Goal: Transaction & Acquisition: Purchase product/service

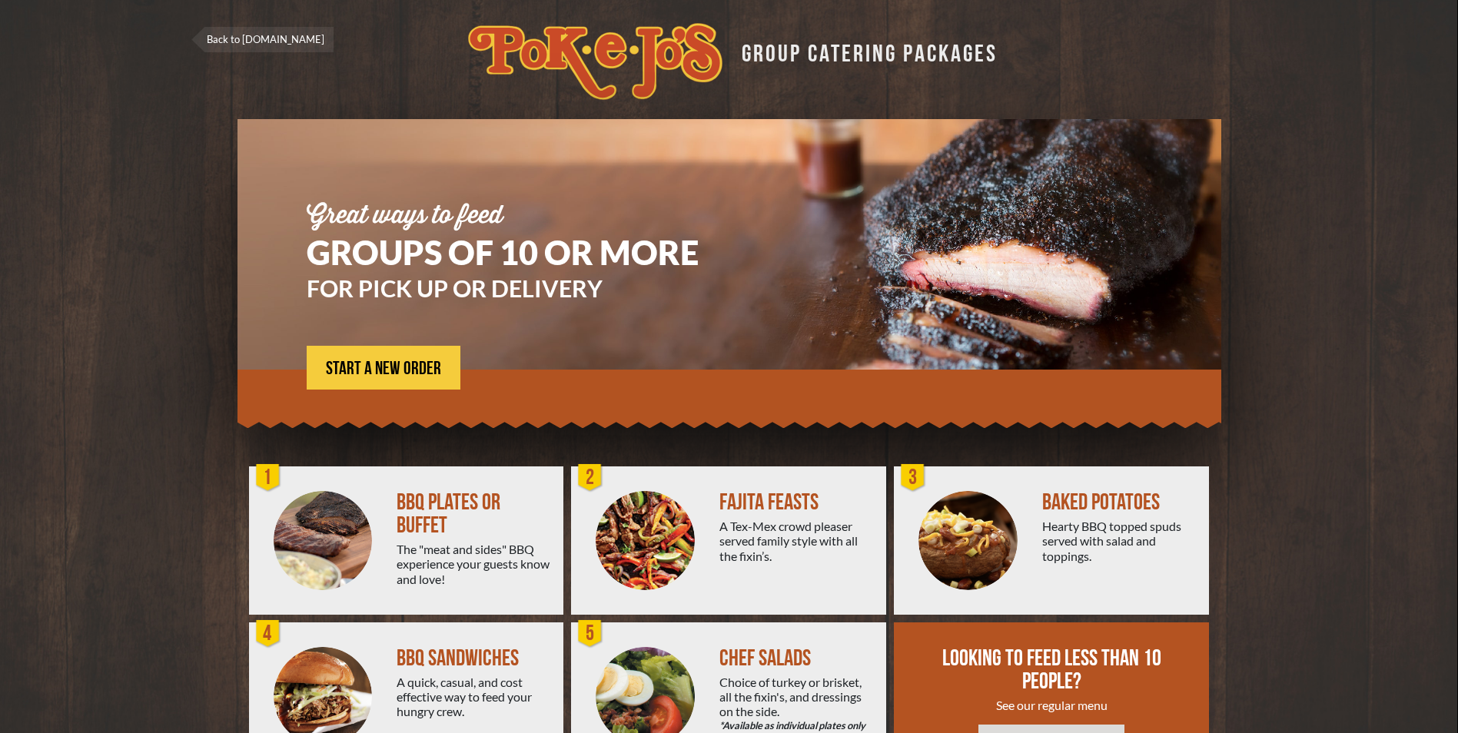
scroll to position [77, 0]
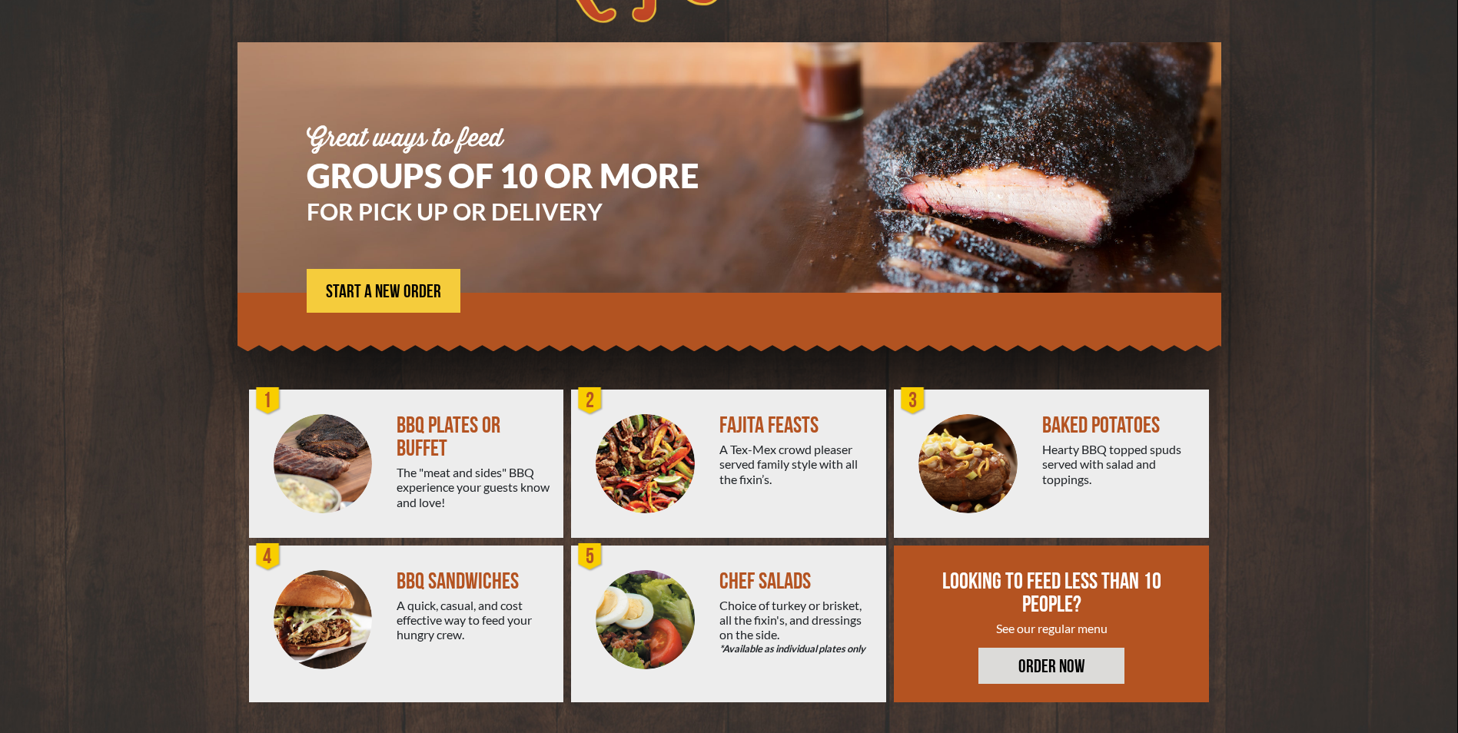
click at [433, 437] on div "BBQ PLATES OR BUFFET" at bounding box center [474, 437] width 154 height 46
click at [384, 298] on span "START A NEW ORDER" at bounding box center [383, 292] width 115 height 18
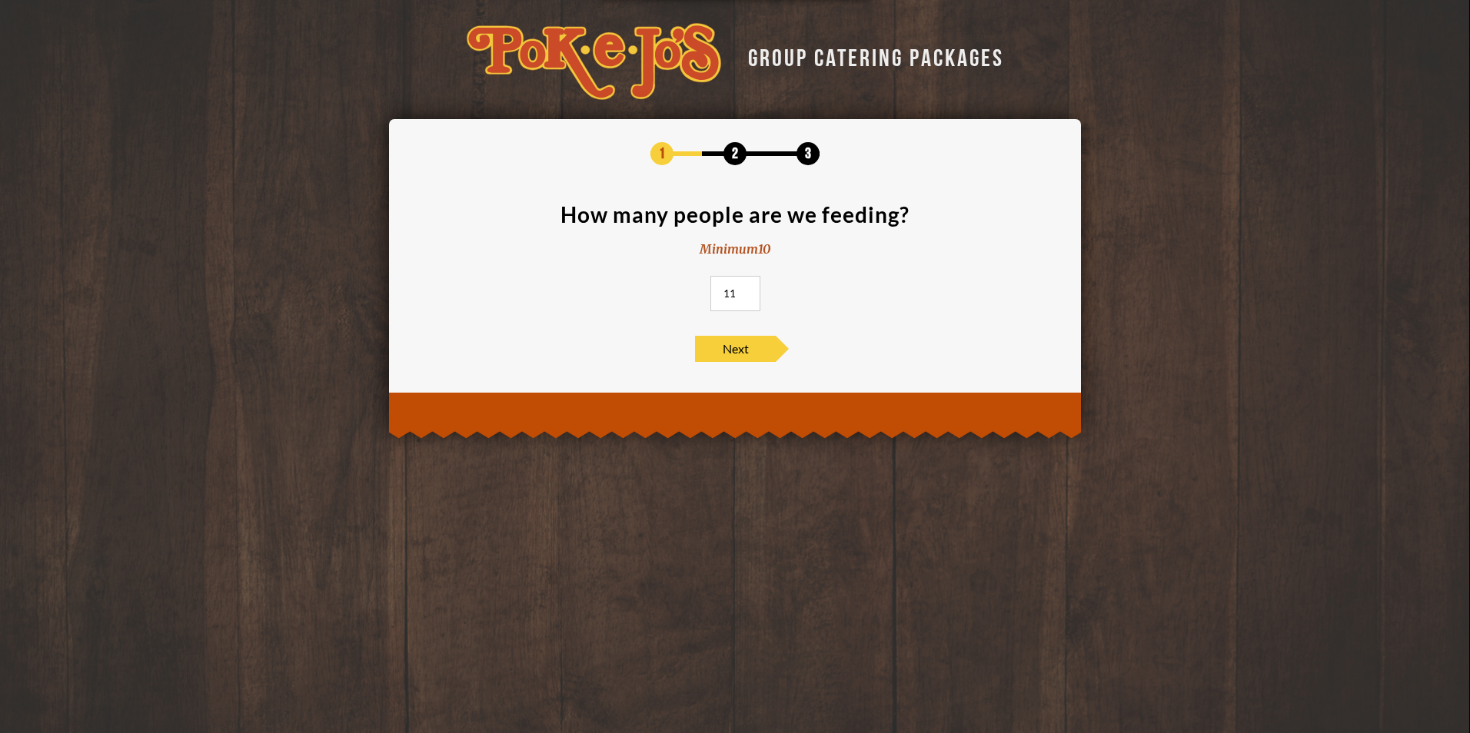
click at [745, 288] on input "11" at bounding box center [735, 293] width 50 height 35
click at [745, 288] on input "12" at bounding box center [735, 293] width 50 height 35
click at [745, 288] on input "13" at bounding box center [735, 293] width 50 height 35
click at [745, 288] on input "14" at bounding box center [735, 293] width 50 height 35
click at [745, 288] on input "15" at bounding box center [735, 293] width 50 height 35
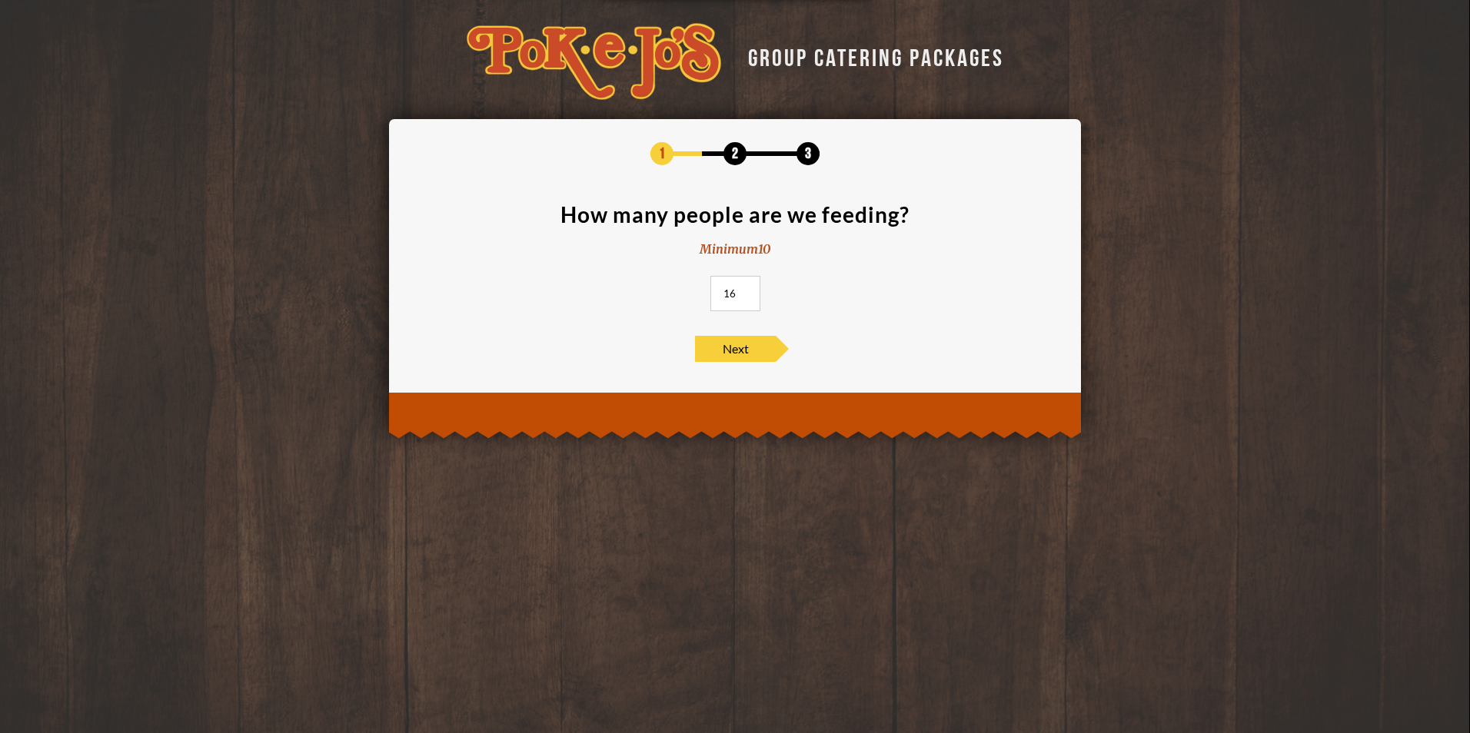
click at [745, 288] on input "16" at bounding box center [735, 293] width 50 height 35
click at [745, 288] on input "17" at bounding box center [735, 293] width 50 height 35
click at [745, 288] on input "18" at bounding box center [735, 293] width 50 height 35
click at [745, 288] on input "19" at bounding box center [735, 293] width 50 height 35
click at [745, 288] on input "20" at bounding box center [735, 293] width 50 height 35
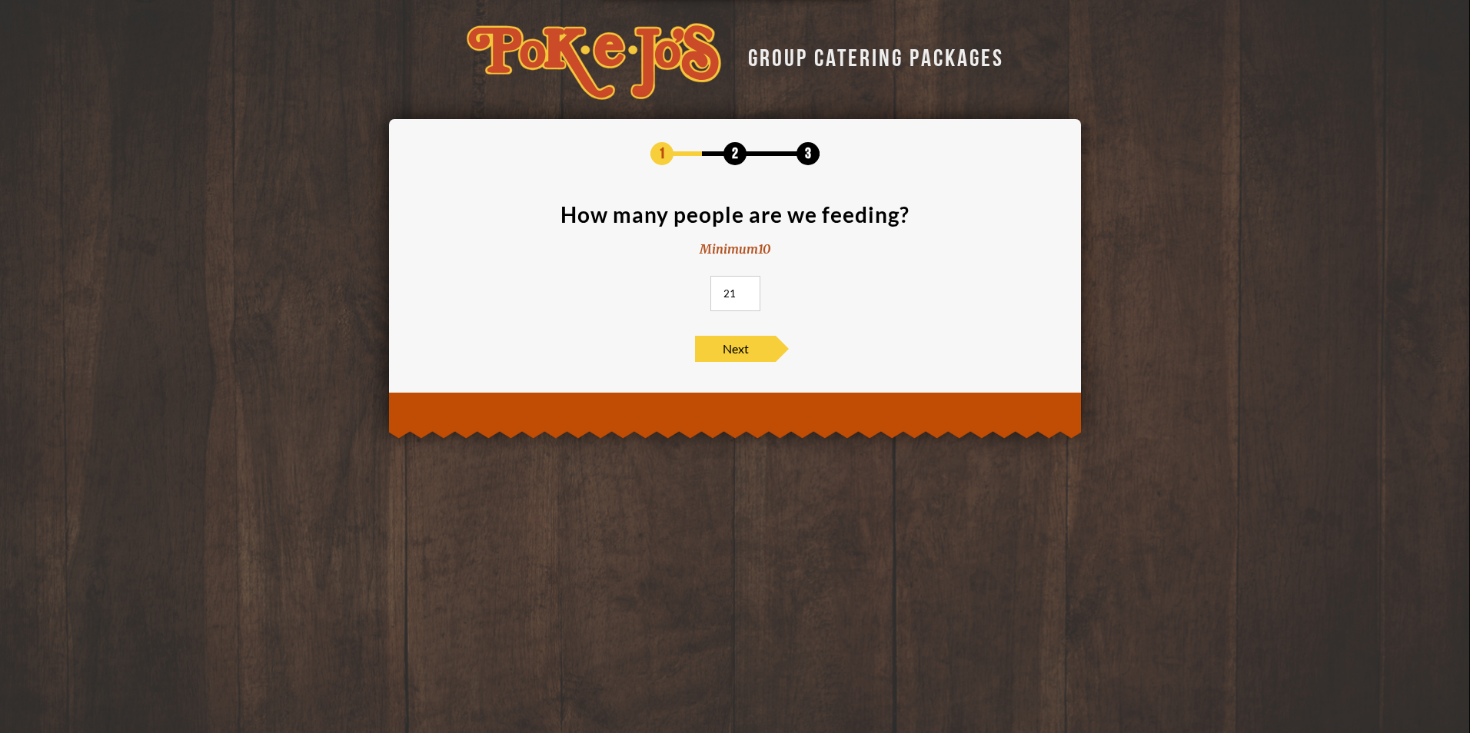
click at [745, 288] on input "21" at bounding box center [735, 293] width 50 height 35
click at [745, 288] on input "22" at bounding box center [735, 293] width 50 height 35
click at [745, 288] on input "23" at bounding box center [735, 293] width 50 height 35
click at [745, 288] on input "24" at bounding box center [735, 293] width 50 height 35
click at [745, 288] on input "25" at bounding box center [735, 293] width 50 height 35
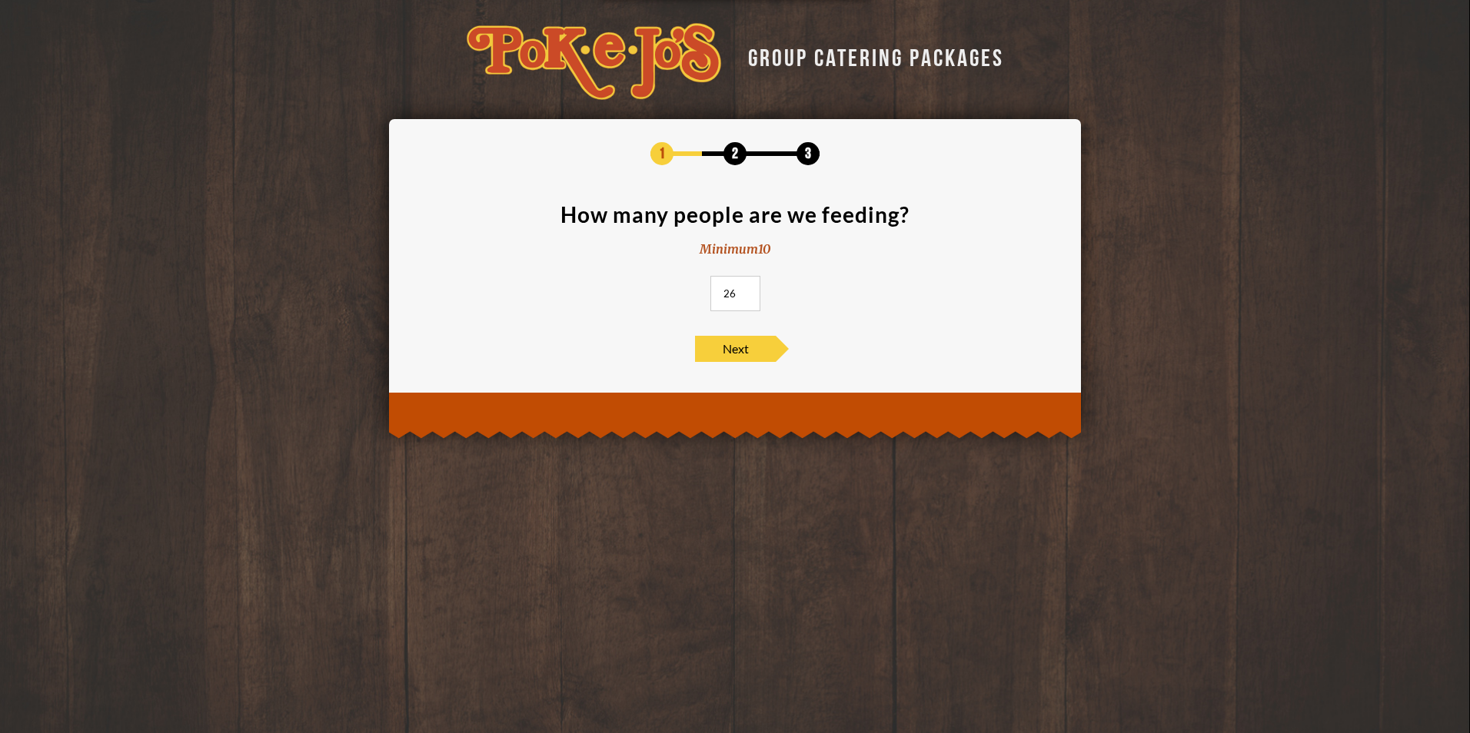
click at [745, 288] on input "26" at bounding box center [735, 293] width 50 height 35
click at [745, 288] on input "27" at bounding box center [735, 293] width 50 height 35
click at [745, 288] on input "28" at bounding box center [735, 293] width 50 height 35
click at [745, 288] on input "29" at bounding box center [735, 293] width 50 height 35
type input "30"
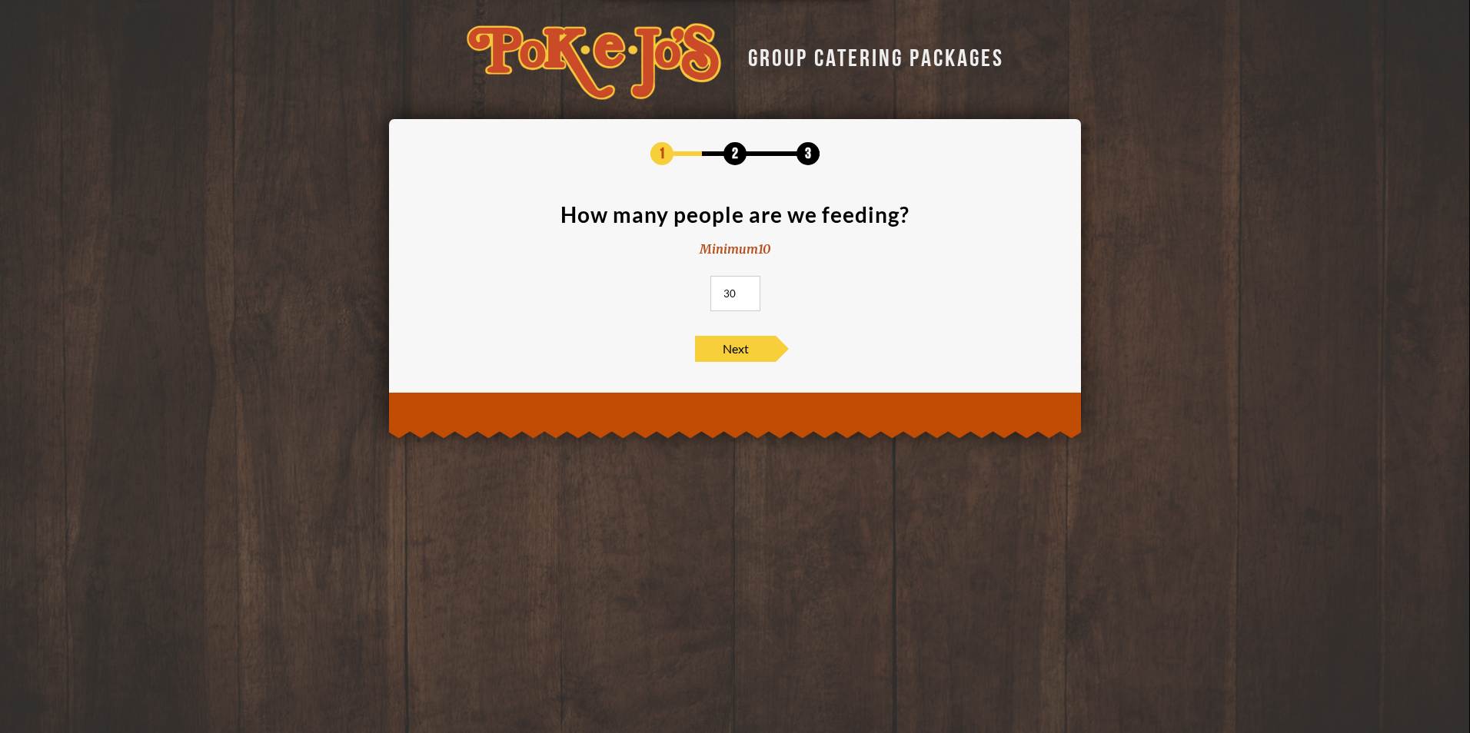
click at [745, 288] on input "30" at bounding box center [735, 293] width 50 height 35
click at [732, 351] on span "Next" at bounding box center [735, 349] width 81 height 26
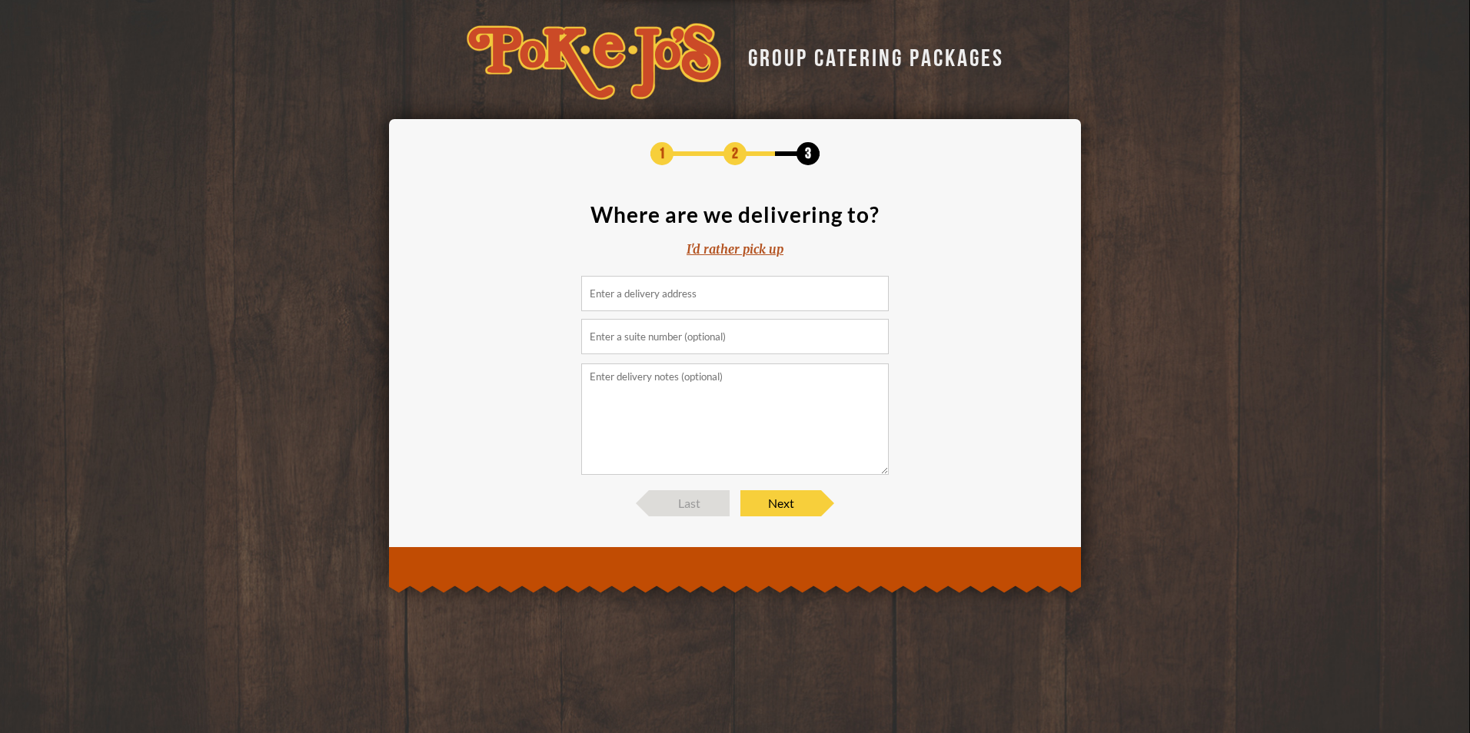
click at [722, 251] on div "I'd rather pick up" at bounding box center [734, 250] width 97 height 18
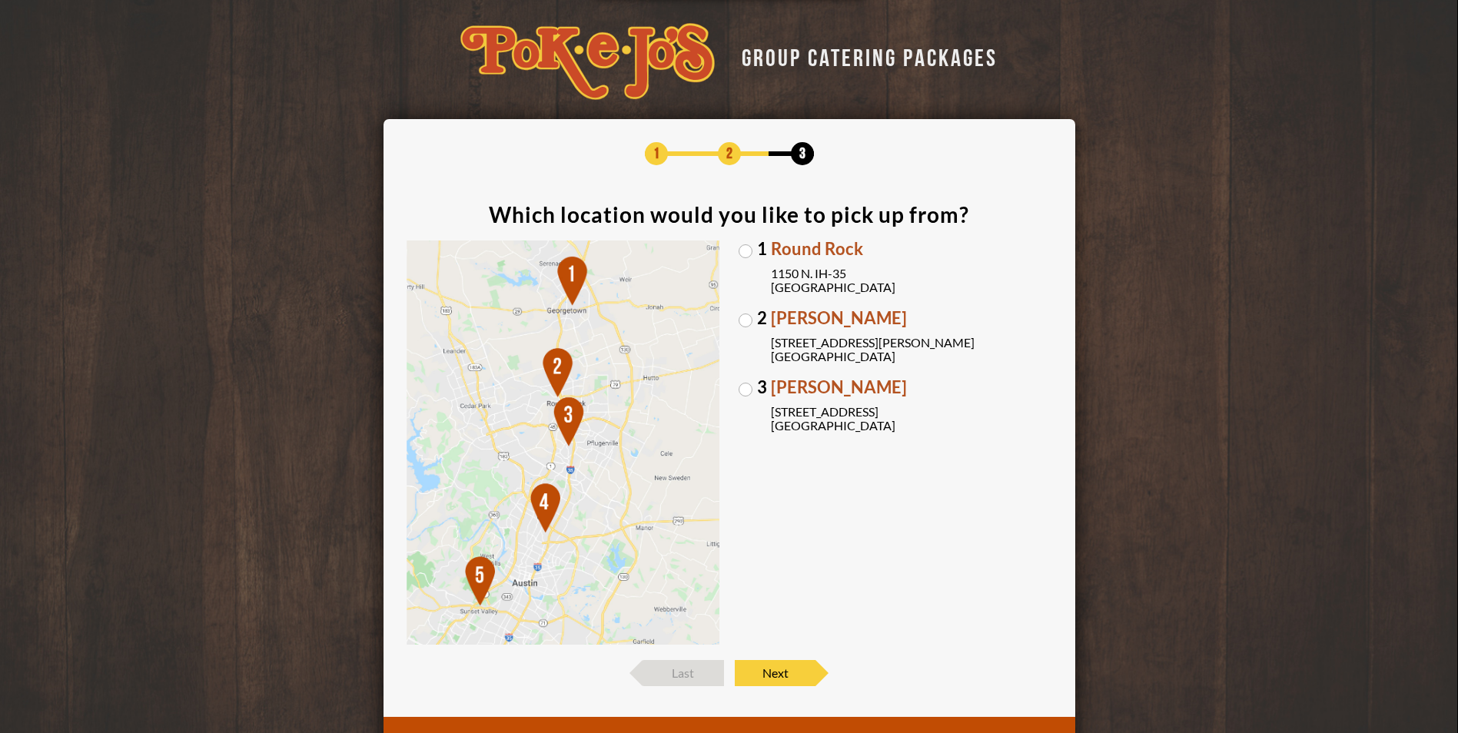
click at [747, 251] on label "1 Round Rock [STREET_ADDRESS]" at bounding box center [896, 268] width 314 height 54
click at [0, 0] on input "1 Round Rock [STREET_ADDRESS]" at bounding box center [0, 0] width 0 height 0
click at [776, 673] on span "Next" at bounding box center [775, 673] width 81 height 26
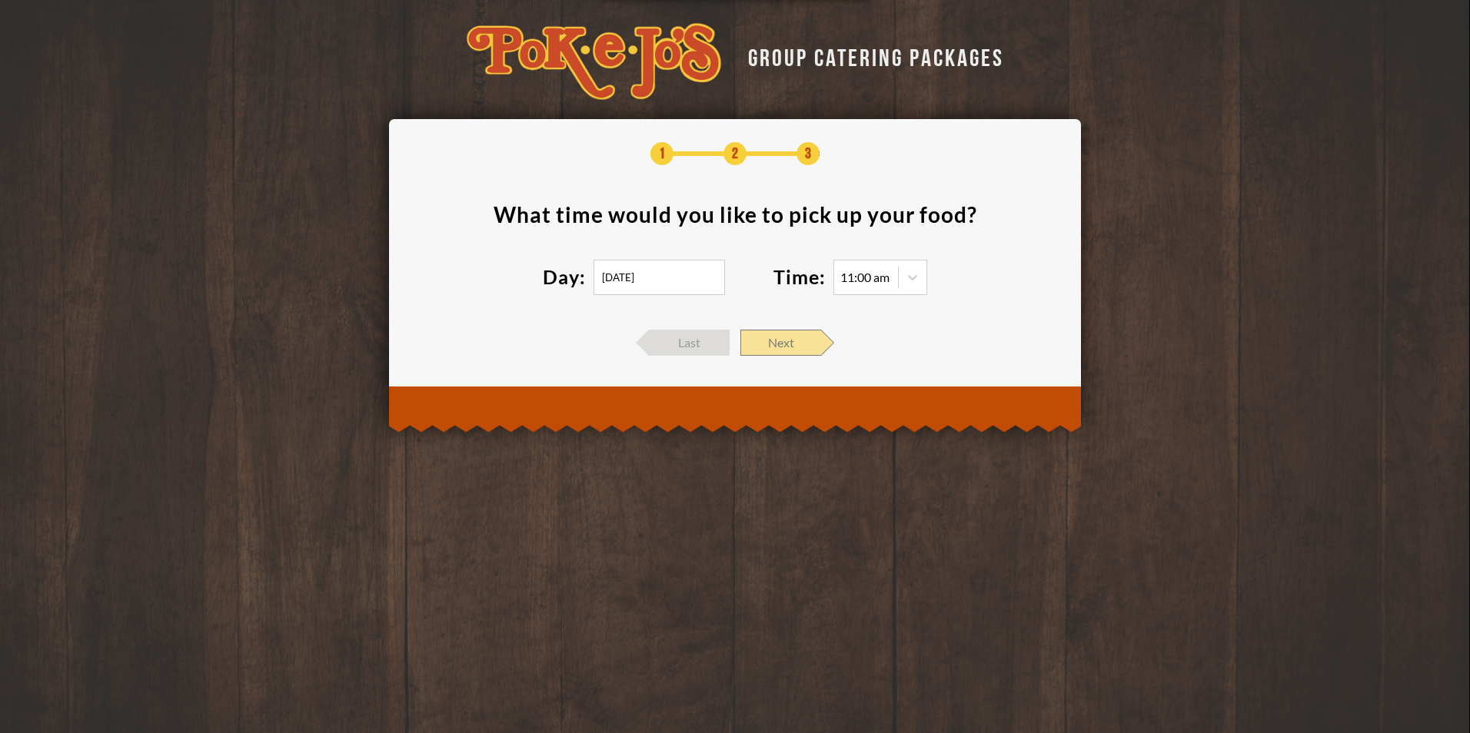
click at [774, 341] on span "Next" at bounding box center [780, 343] width 81 height 26
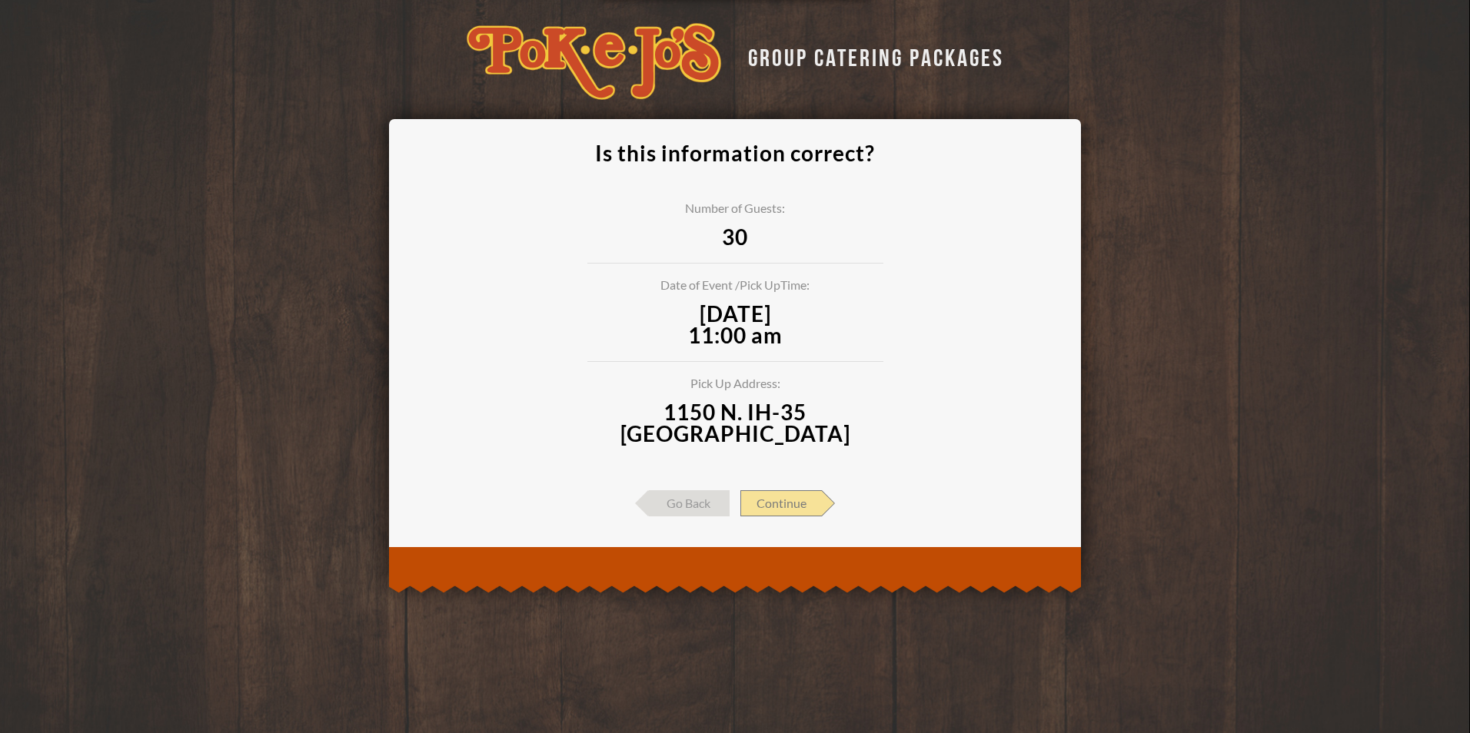
click at [785, 500] on span "Continue" at bounding box center [780, 503] width 81 height 26
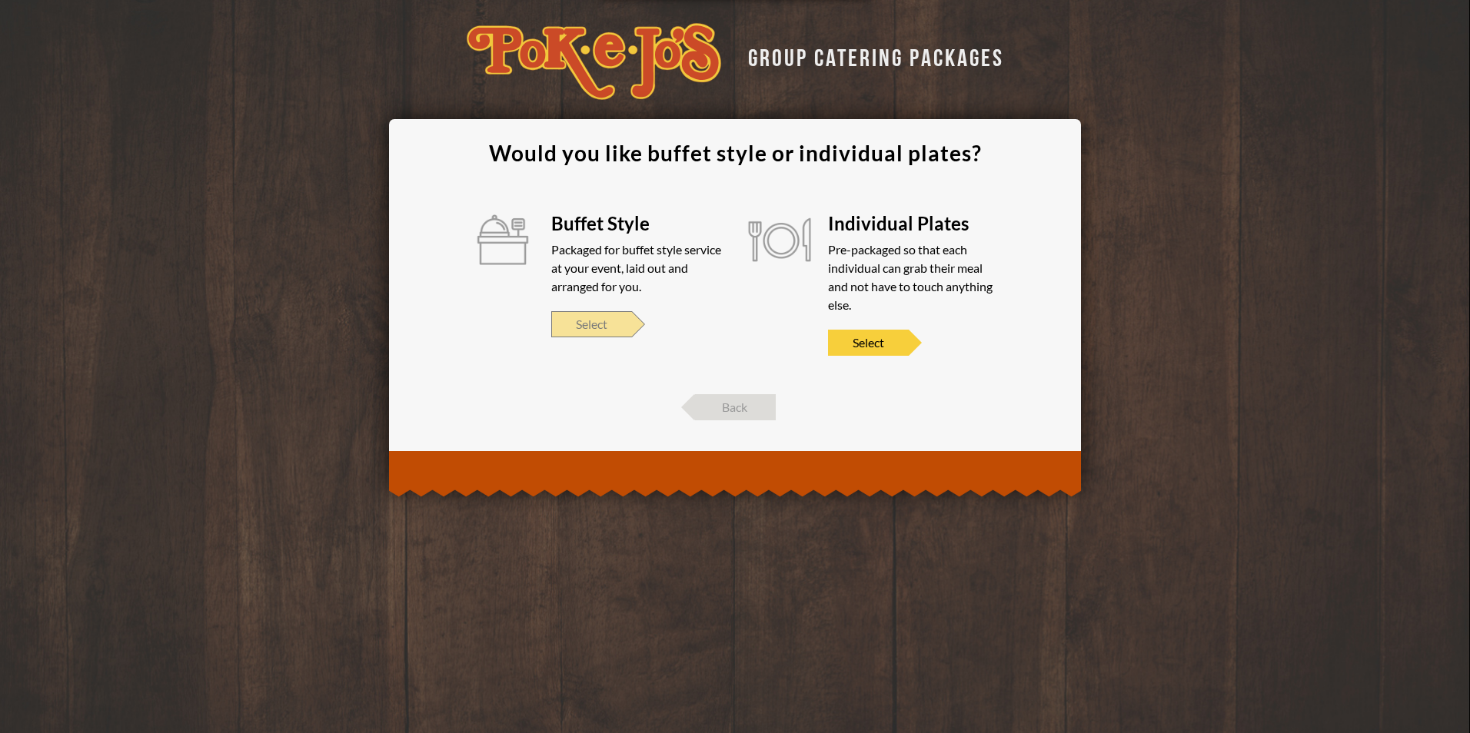
click at [590, 326] on span "Select" at bounding box center [591, 324] width 81 height 26
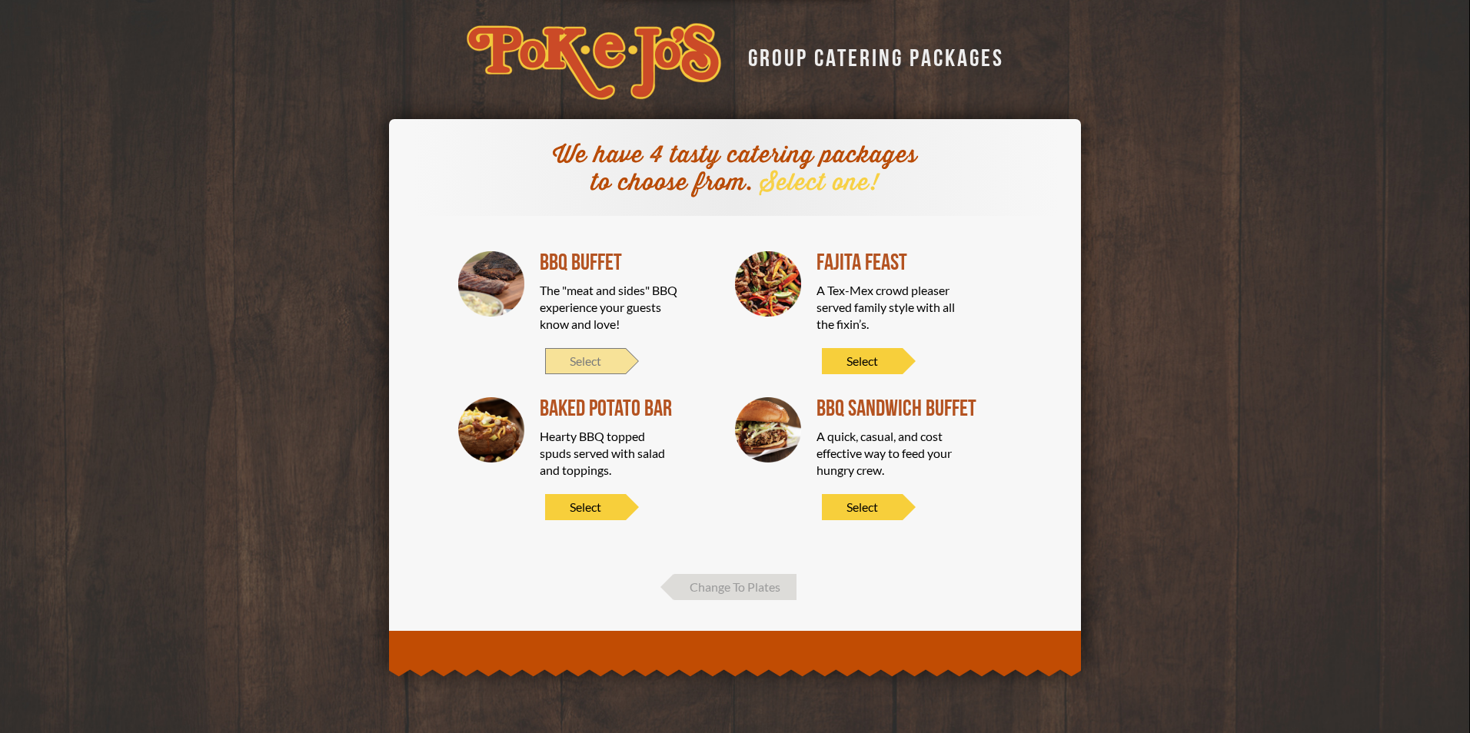
click at [584, 364] on span "Select" at bounding box center [585, 361] width 81 height 26
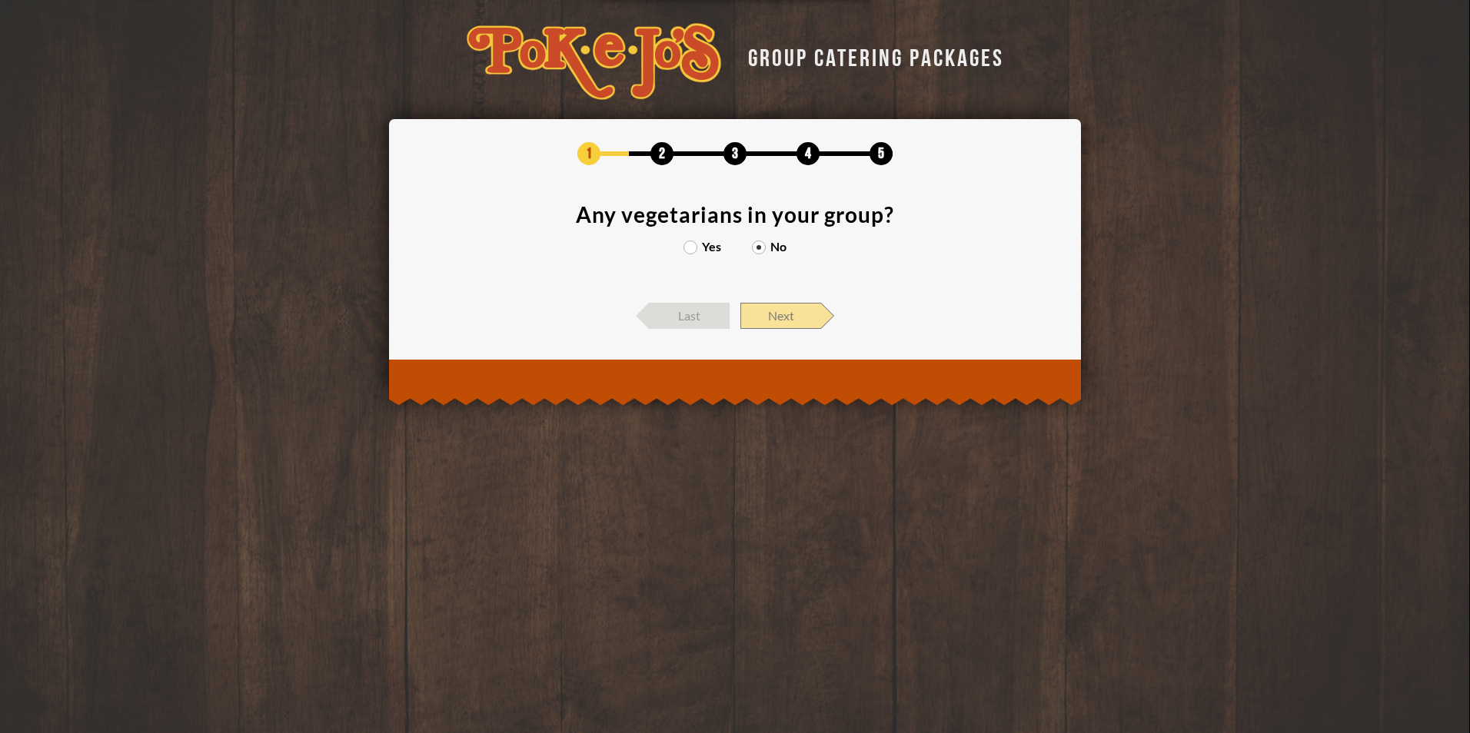
click at [772, 313] on span "Next" at bounding box center [780, 316] width 81 height 26
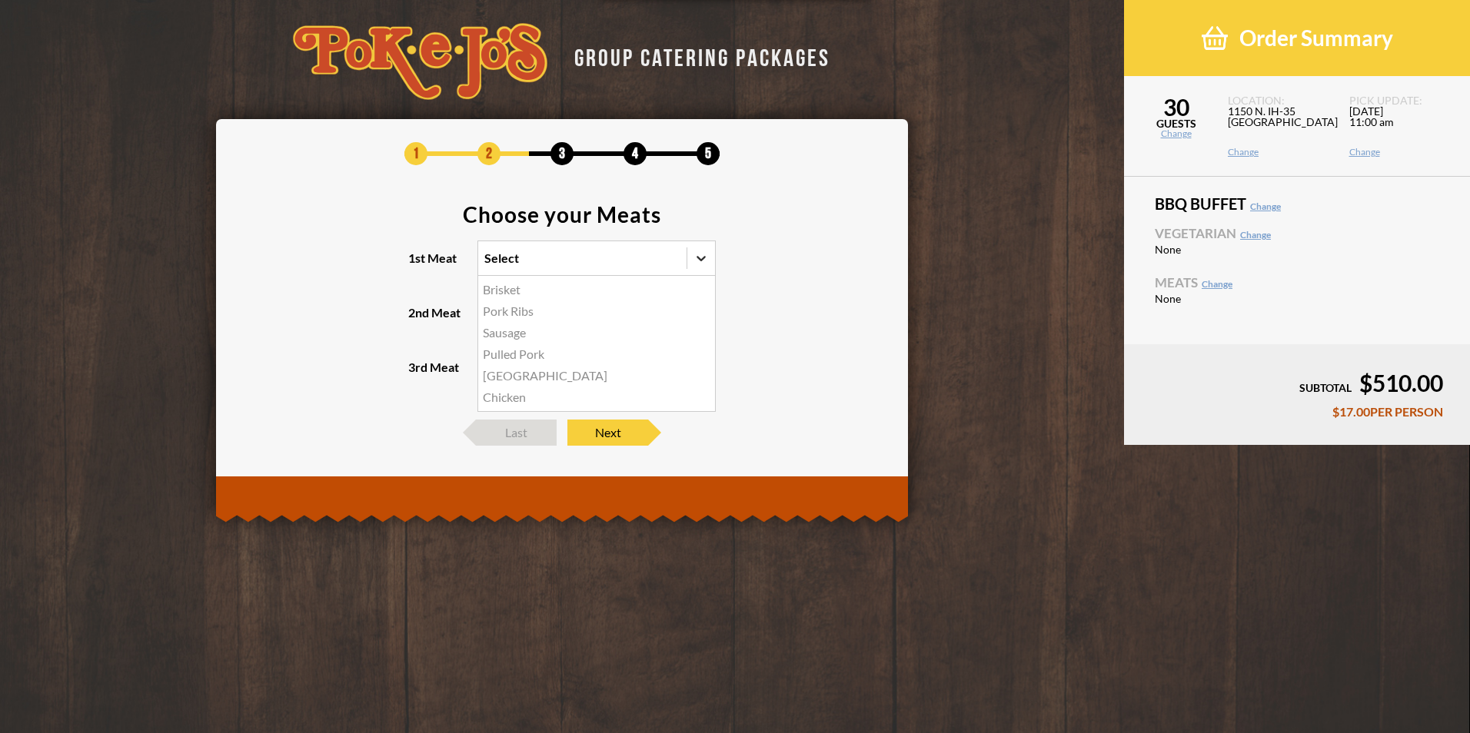
click at [699, 257] on icon at bounding box center [700, 258] width 9 height 5
click at [417, 265] on input "1st Meat option Brisket focused, 1 of 6. 6 results available. Use Up and Down t…" at bounding box center [417, 265] width 0 height 0
click at [512, 294] on div "Brisket" at bounding box center [596, 290] width 237 height 22
click at [417, 265] on input "1st Meat option Brisket focused, 1 of 6. 6 results available. Use Up and Down t…" at bounding box center [417, 265] width 0 height 0
click at [703, 313] on icon at bounding box center [700, 313] width 9 height 5
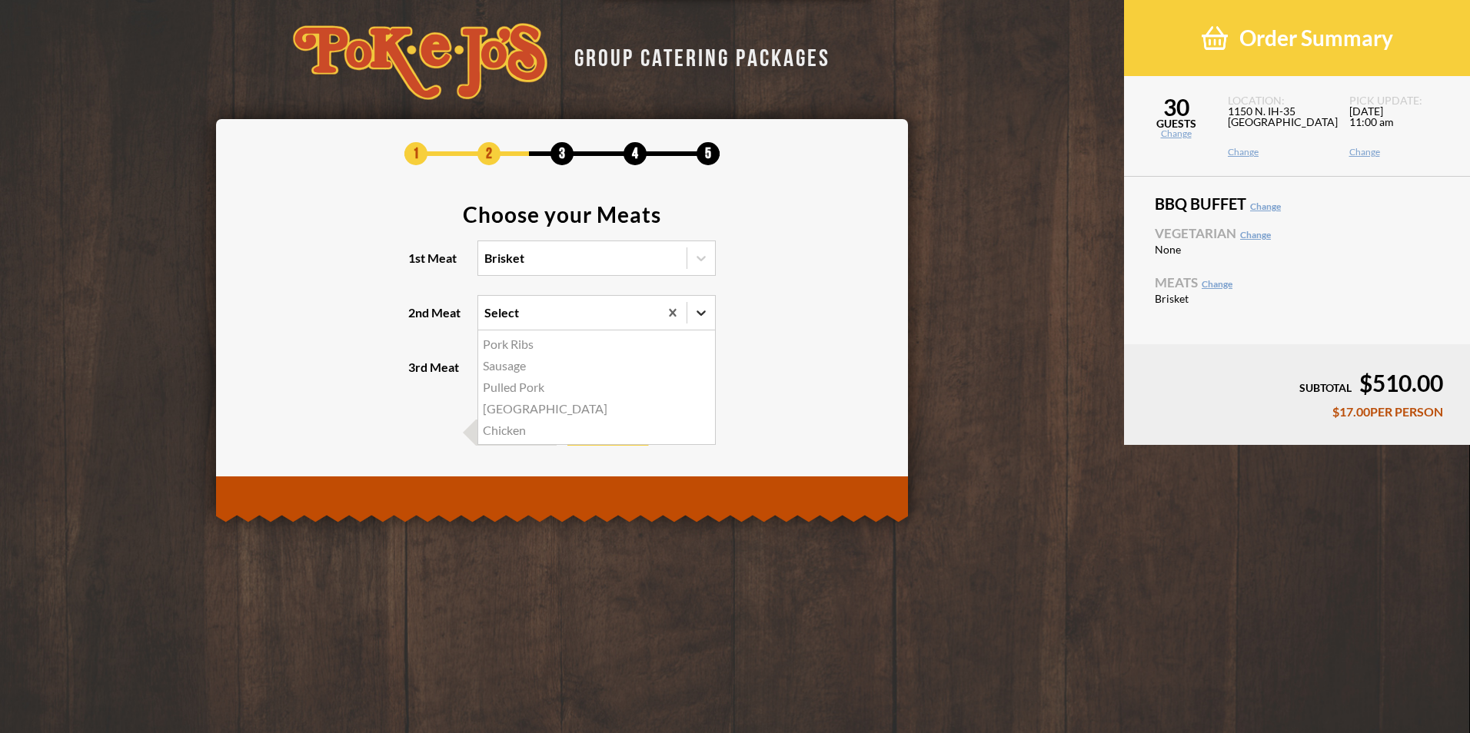
click at [417, 320] on input "2nd Meat option Pork Ribs focused, 1 of 5. 5 results available. Use Up and Down…" at bounding box center [417, 320] width 0 height 0
click at [507, 367] on div "Sausage" at bounding box center [596, 366] width 237 height 22
click at [417, 320] on input "2nd Meat option Sausage focused, 2 of 5. 5 results available. Use Up and Down t…" at bounding box center [417, 320] width 0 height 0
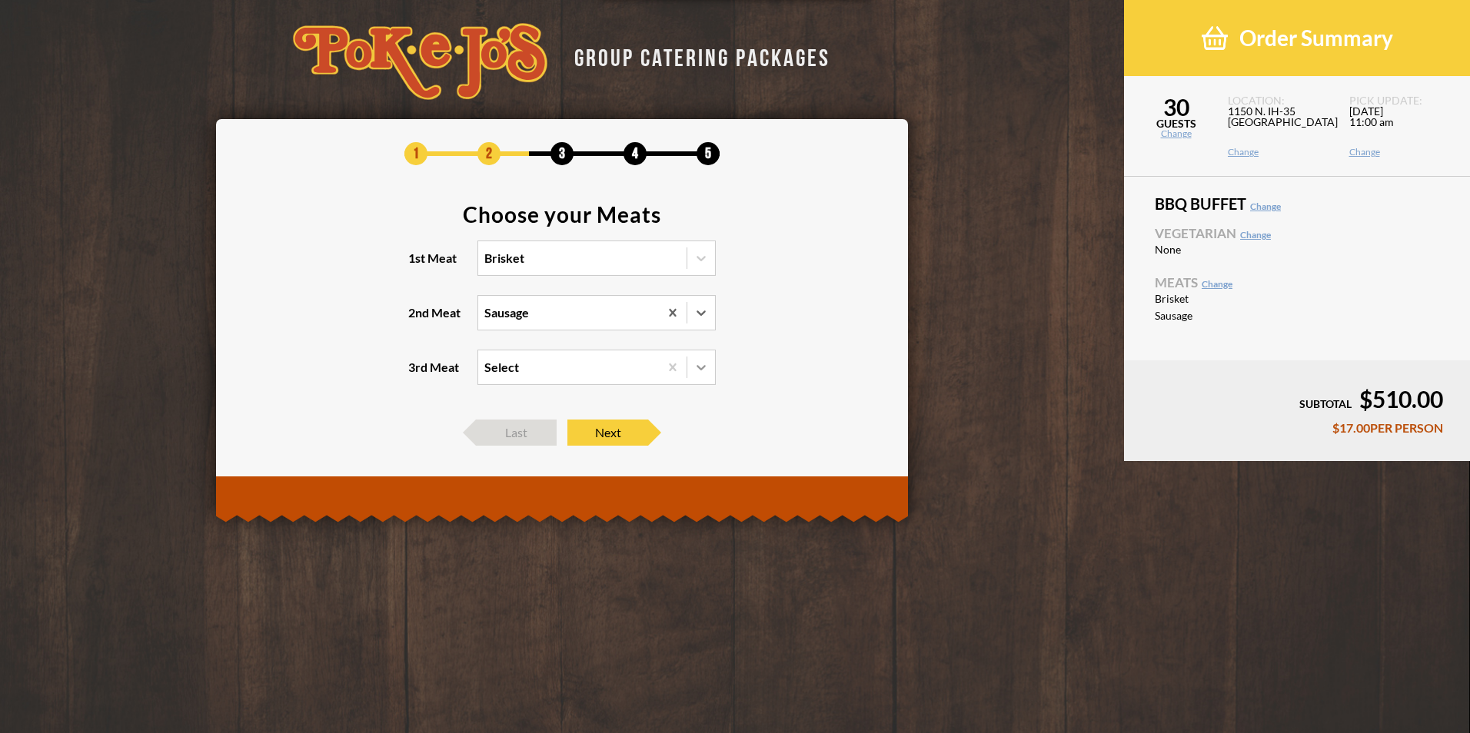
click at [699, 370] on icon at bounding box center [700, 367] width 15 height 15
click at [417, 374] on input "3rd Meat Select" at bounding box center [417, 374] width 0 height 0
click at [524, 423] on div "Pulled Pork +$2.00/PERSON" at bounding box center [596, 421] width 237 height 22
click at [417, 374] on input "3rd Meat option Pulled Pork focused, 2 of 4. 4 results available. Use Up and Do…" at bounding box center [417, 374] width 0 height 0
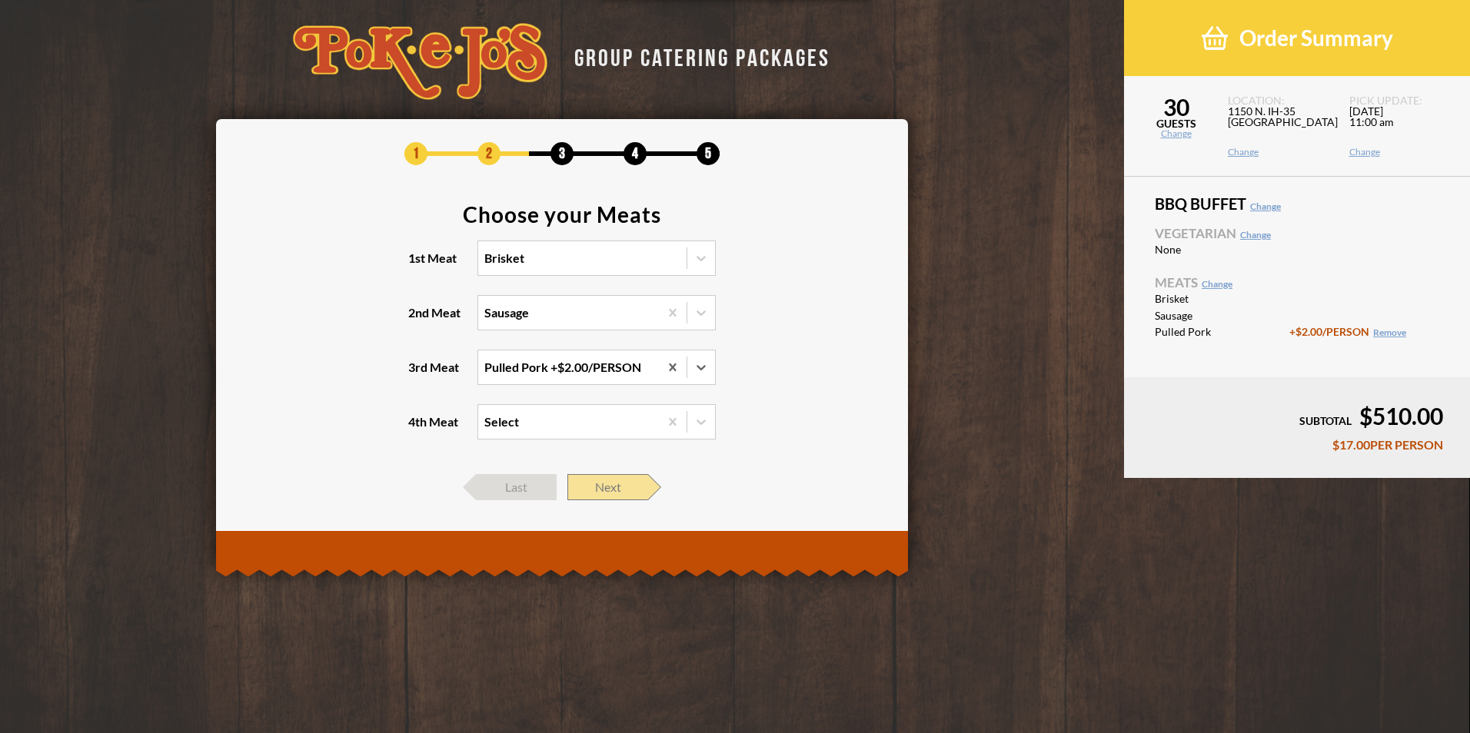
click at [610, 488] on span "Next" at bounding box center [607, 487] width 81 height 26
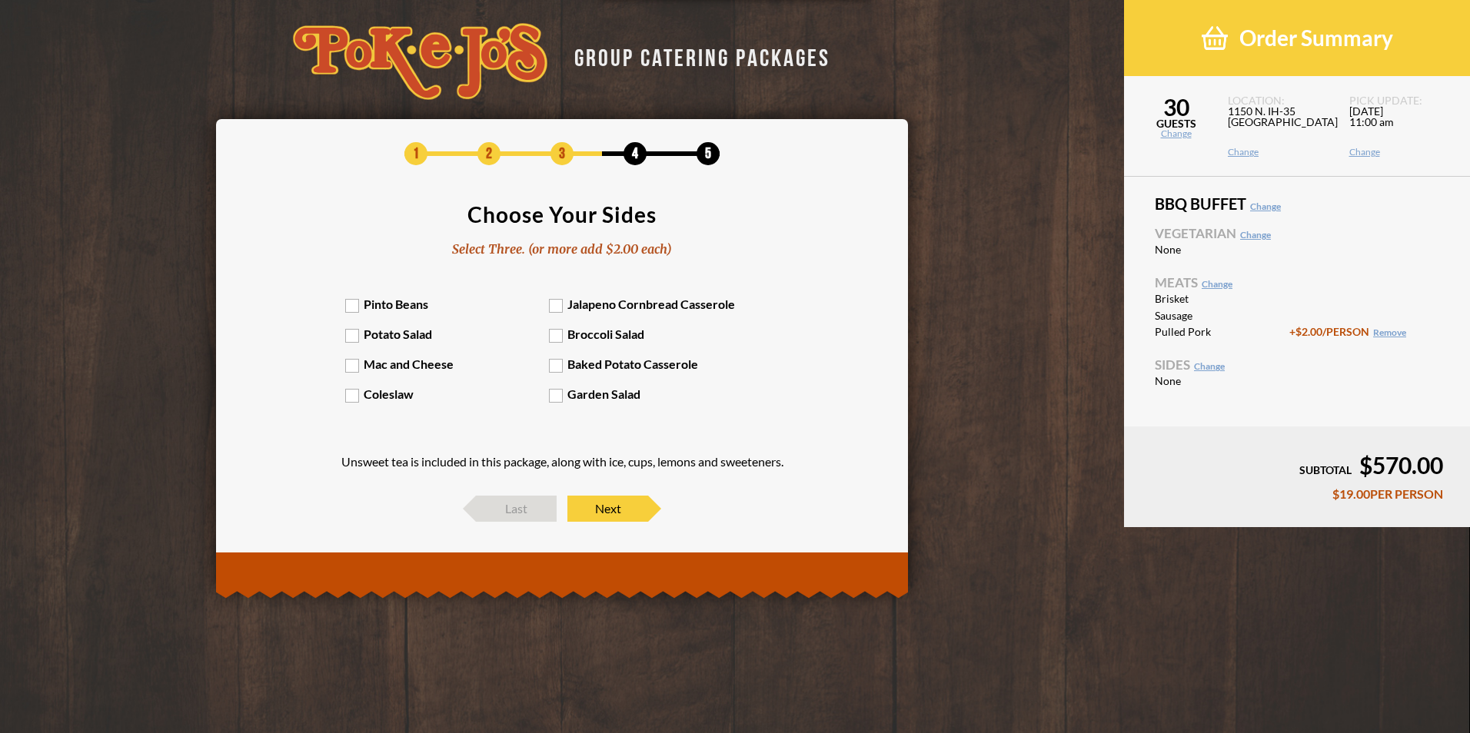
click at [559, 364] on label "Baked Potato Casserole" at bounding box center [651, 364] width 204 height 15
click at [0, 0] on input "Baked Potato Casserole" at bounding box center [0, 0] width 0 height 0
click at [555, 337] on label "Broccoli Salad" at bounding box center [651, 334] width 204 height 15
click at [0, 0] on input "Broccoli Salad" at bounding box center [0, 0] width 0 height 0
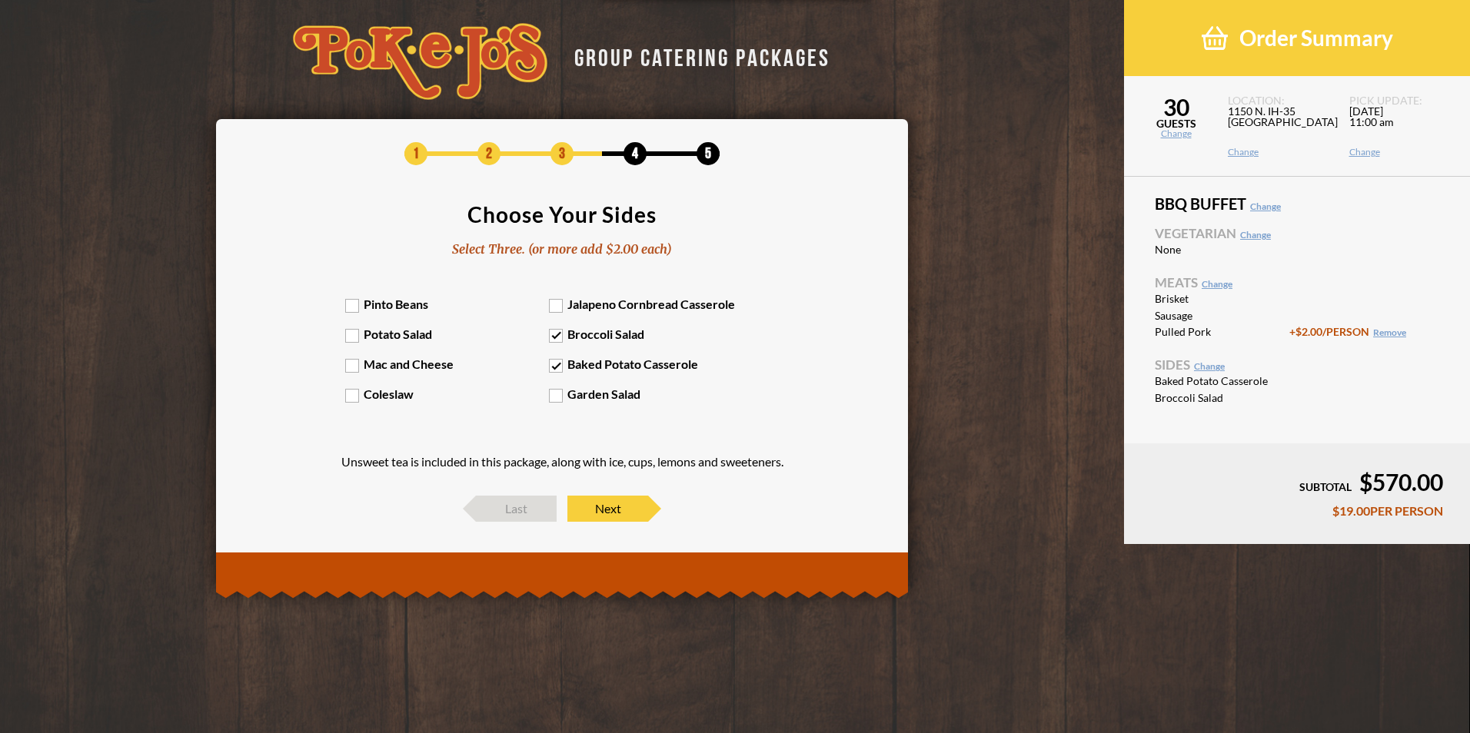
click at [556, 305] on label "Jalapeno Cornbread Casserole" at bounding box center [651, 304] width 204 height 15
click at [0, 0] on input "Jalapeno Cornbread Casserole" at bounding box center [0, 0] width 0 height 0
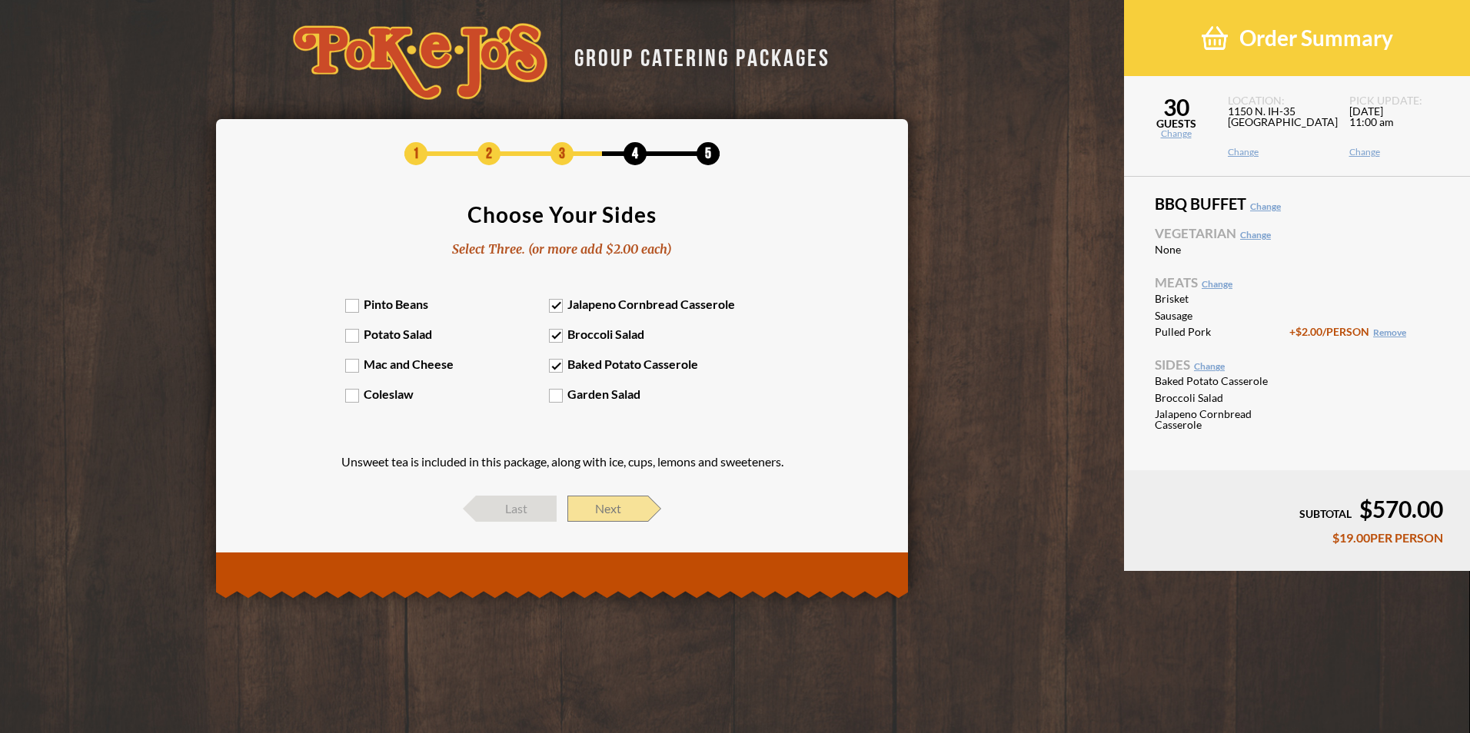
click at [617, 512] on span "Next" at bounding box center [607, 509] width 81 height 26
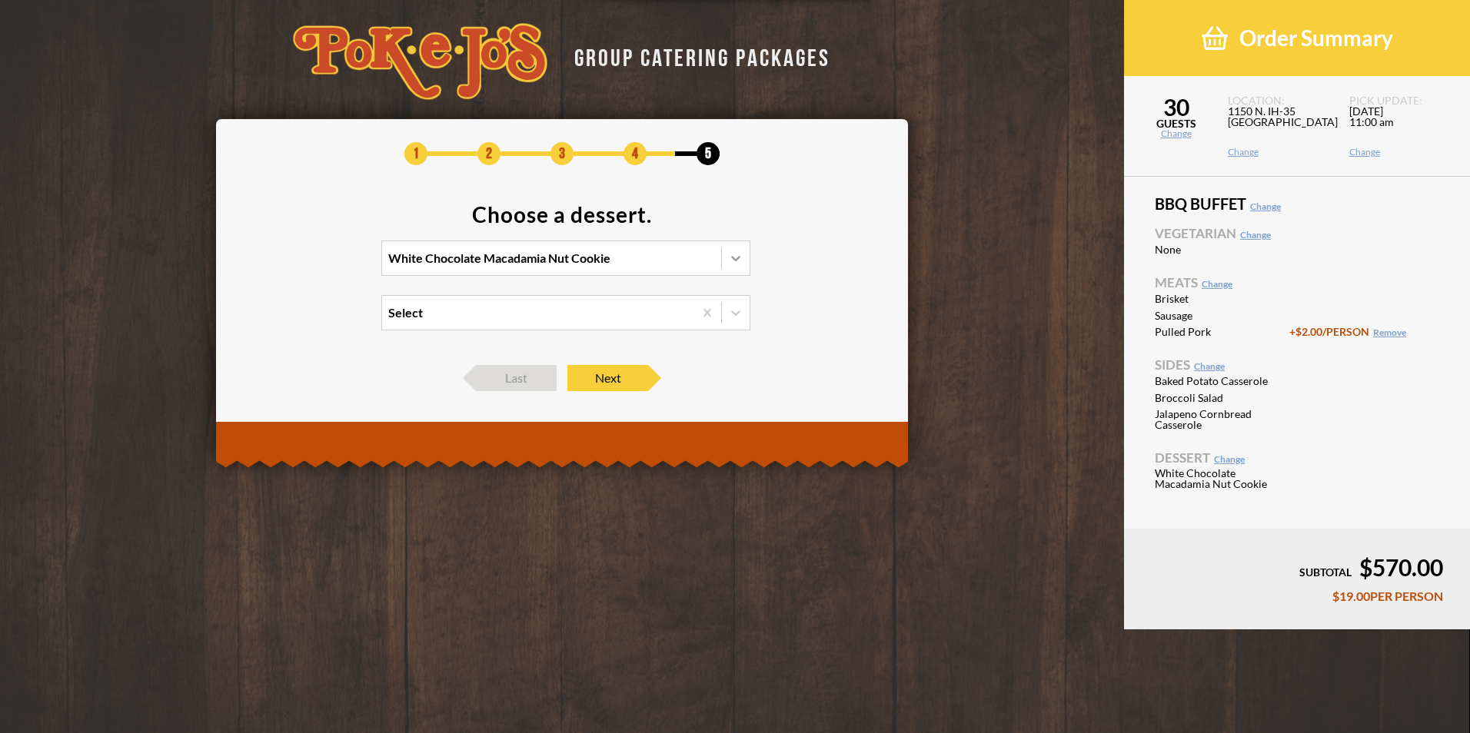
click at [736, 263] on icon at bounding box center [735, 258] width 15 height 15
click at [321, 265] on input "White Chocolate Macadamia Nut Cookie" at bounding box center [321, 265] width 0 height 0
click at [451, 313] on div "Chocolate Chip Cookie" at bounding box center [565, 312] width 367 height 22
click at [321, 265] on input "option Chocolate Chip Cookie focused, 2 of 4. 4 results available. Use Up and D…" at bounding box center [321, 265] width 0 height 0
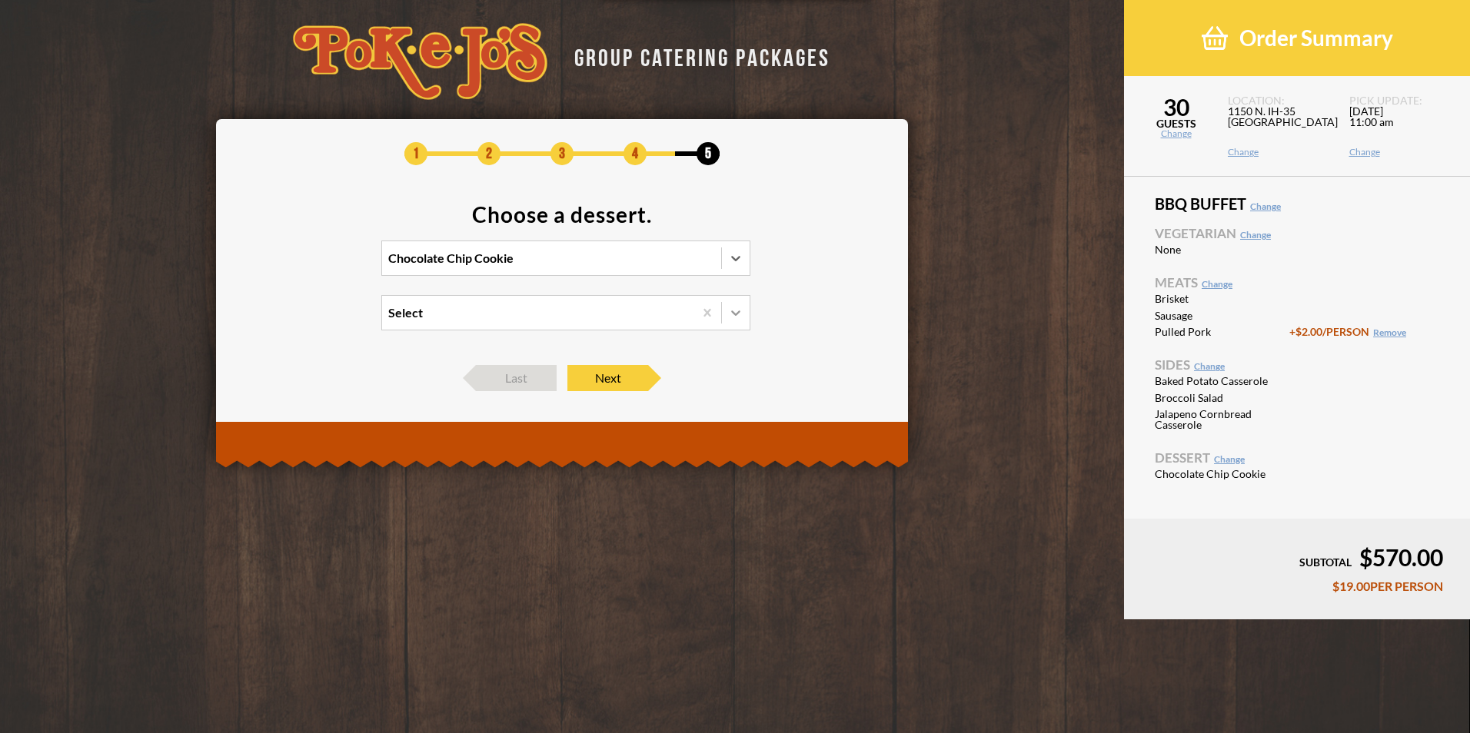
click at [733, 313] on icon at bounding box center [735, 313] width 9 height 5
click at [321, 320] on input "Select" at bounding box center [321, 320] width 0 height 0
click at [779, 316] on section "Choose a dessert. Chocolate Chip Cookie option White Chocolate Macadamia Nut Co…" at bounding box center [562, 277] width 646 height 146
click at [613, 380] on span "Next" at bounding box center [607, 378] width 81 height 26
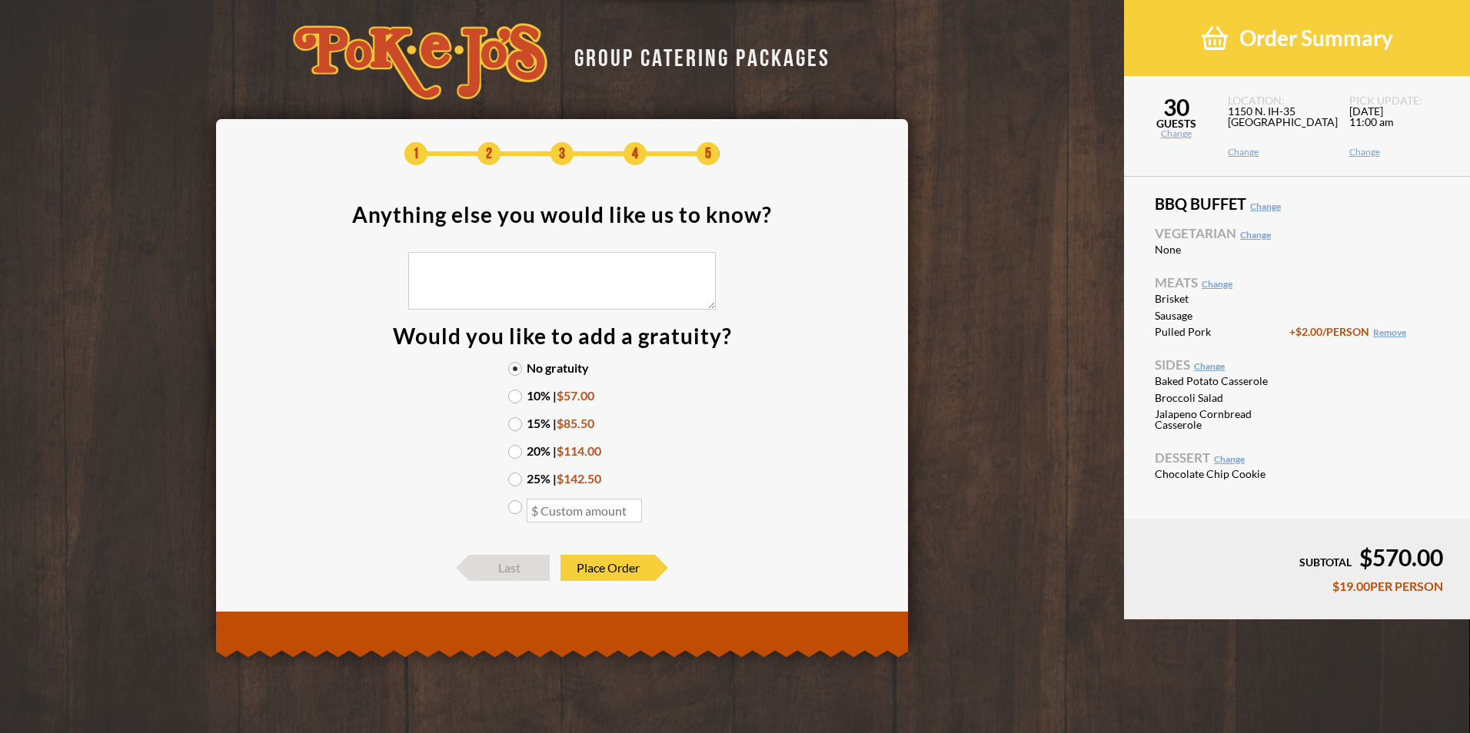
click at [513, 395] on label "10% | $57.00" at bounding box center [562, 396] width 108 height 12
click at [0, 0] on input "10% | $57.00" at bounding box center [0, 0] width 0 height 0
click at [602, 561] on span "Place Order" at bounding box center [607, 568] width 95 height 26
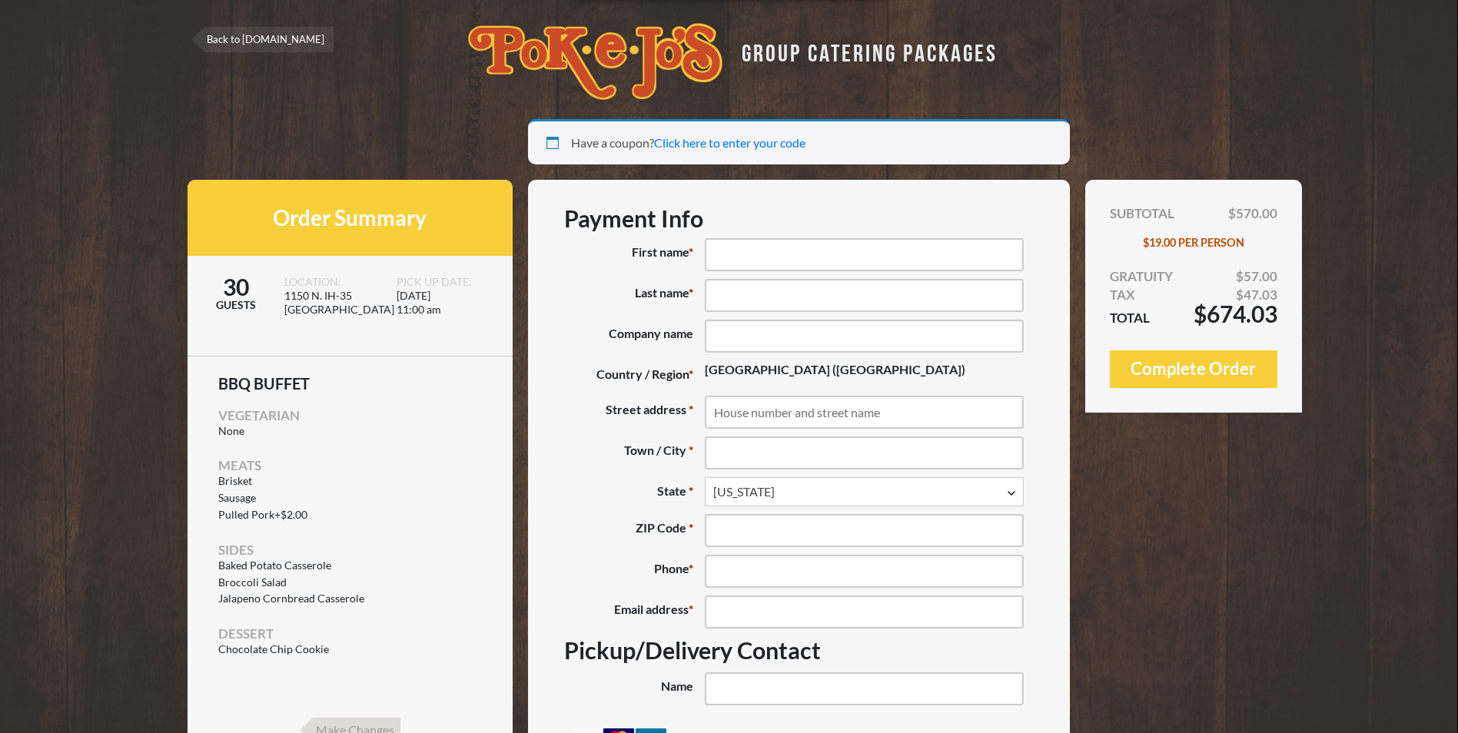
select select "[GEOGRAPHIC_DATA]"
click at [757, 262] on input "First name *" at bounding box center [864, 254] width 319 height 33
type input "Robert"
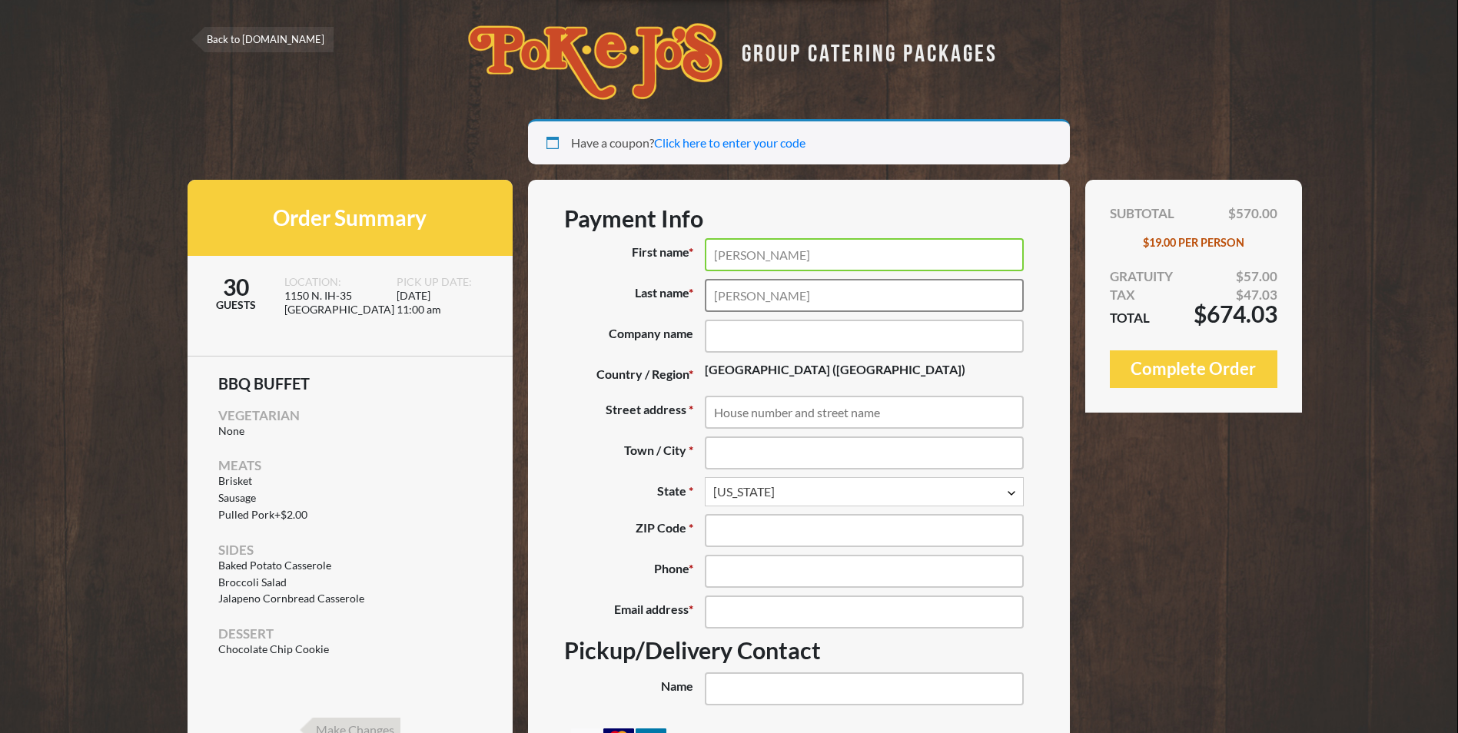
type input "Stephens"
type input "WBW Construction"
type input "109 West 2nd Street, Suite 201"
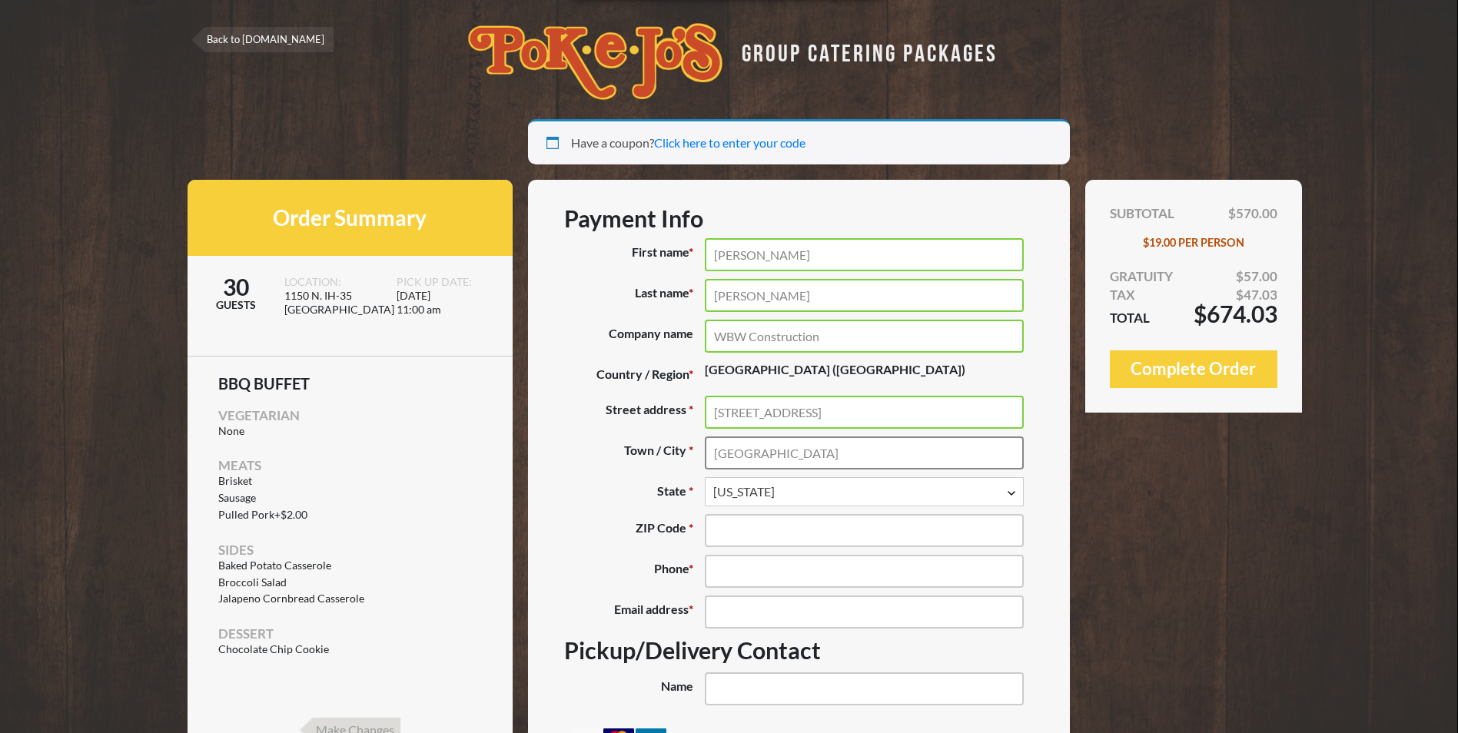
type input "Georgetown"
type input "78626"
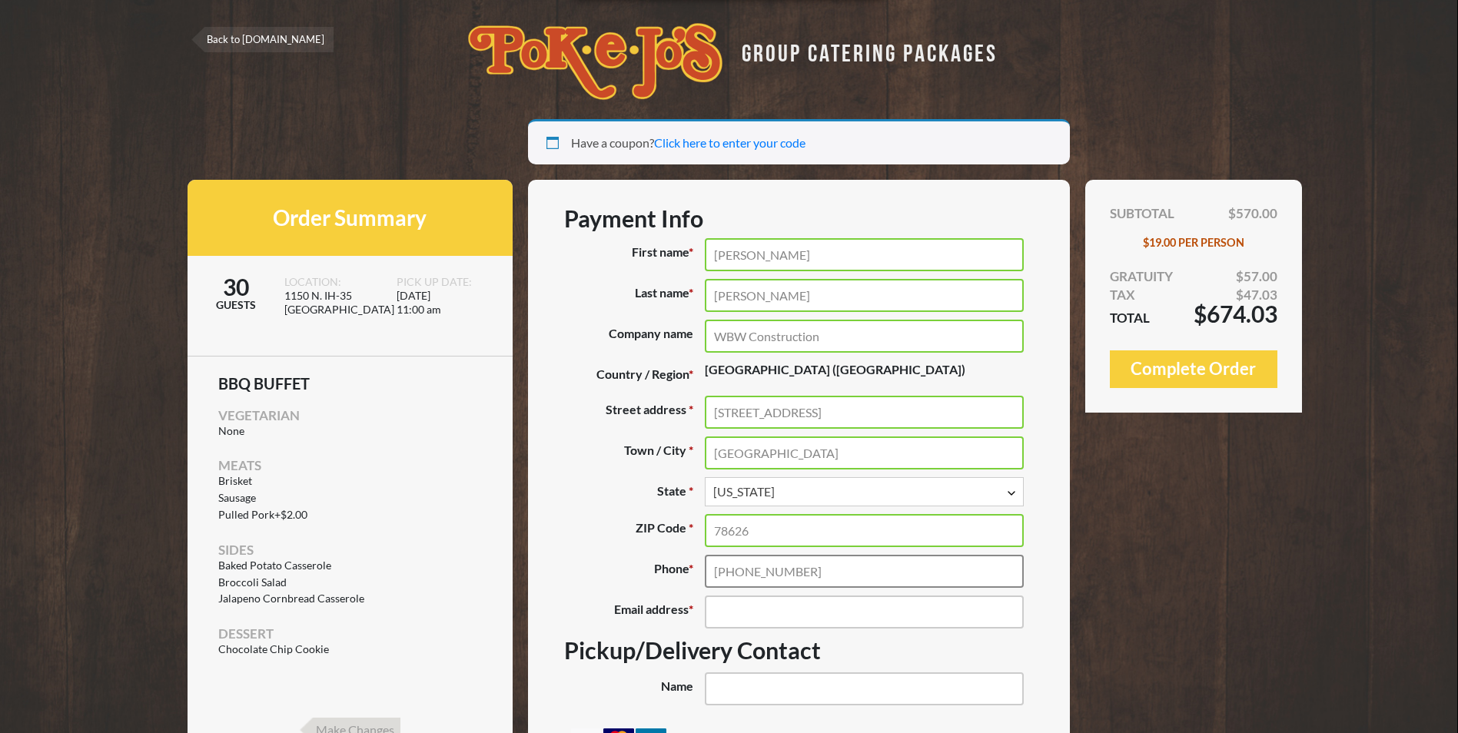
type input "(254) 953-5353"
type input "rstephens@brahmagrouptexas.com"
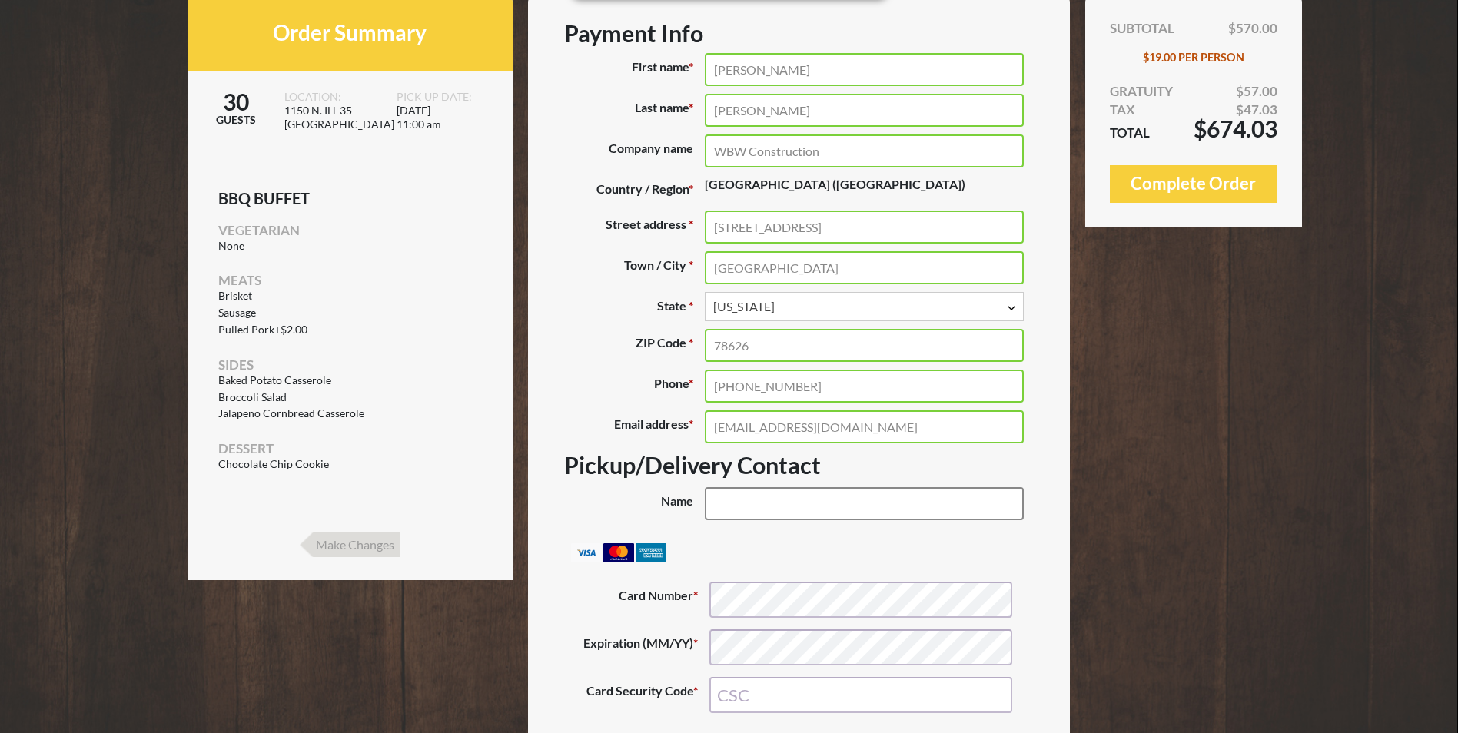
scroll to position [307, 0]
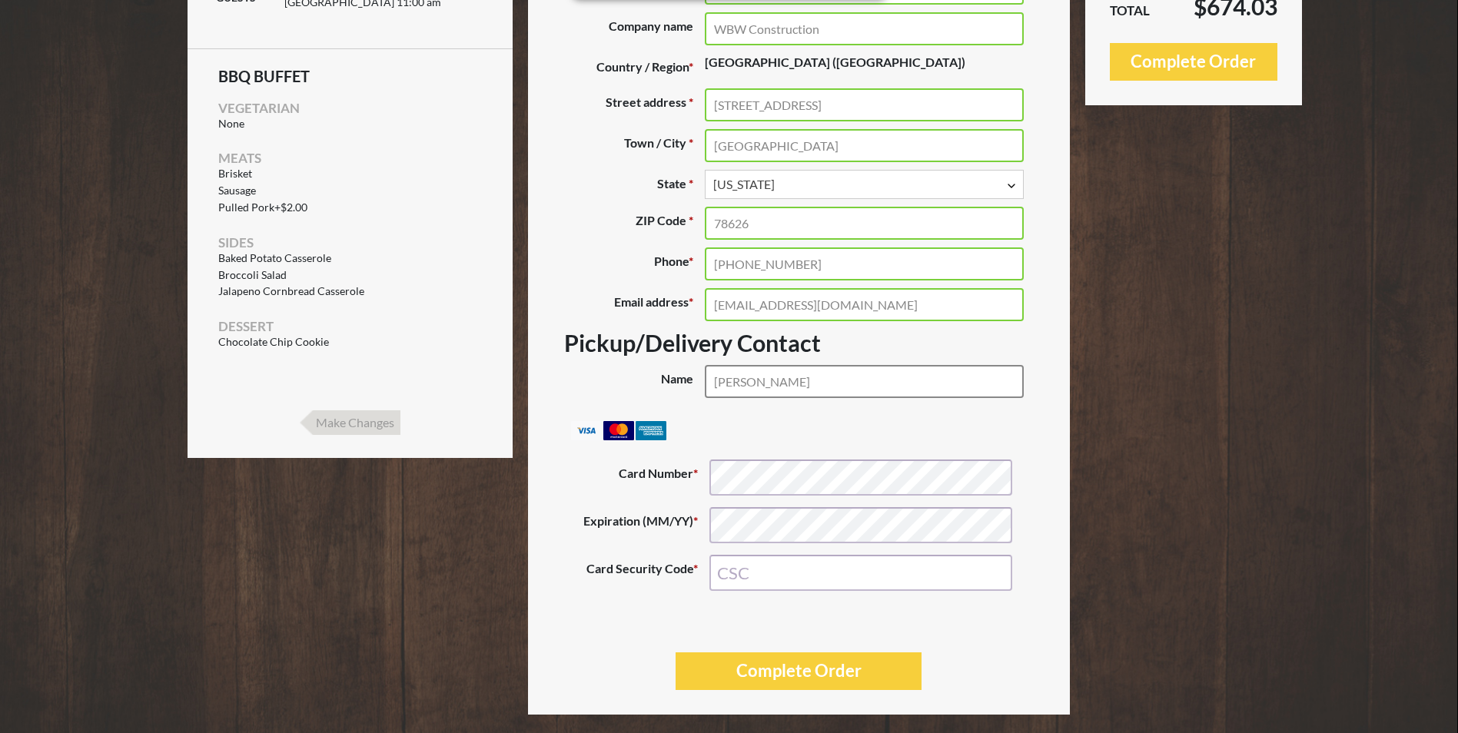
type input "Kristie Aylor"
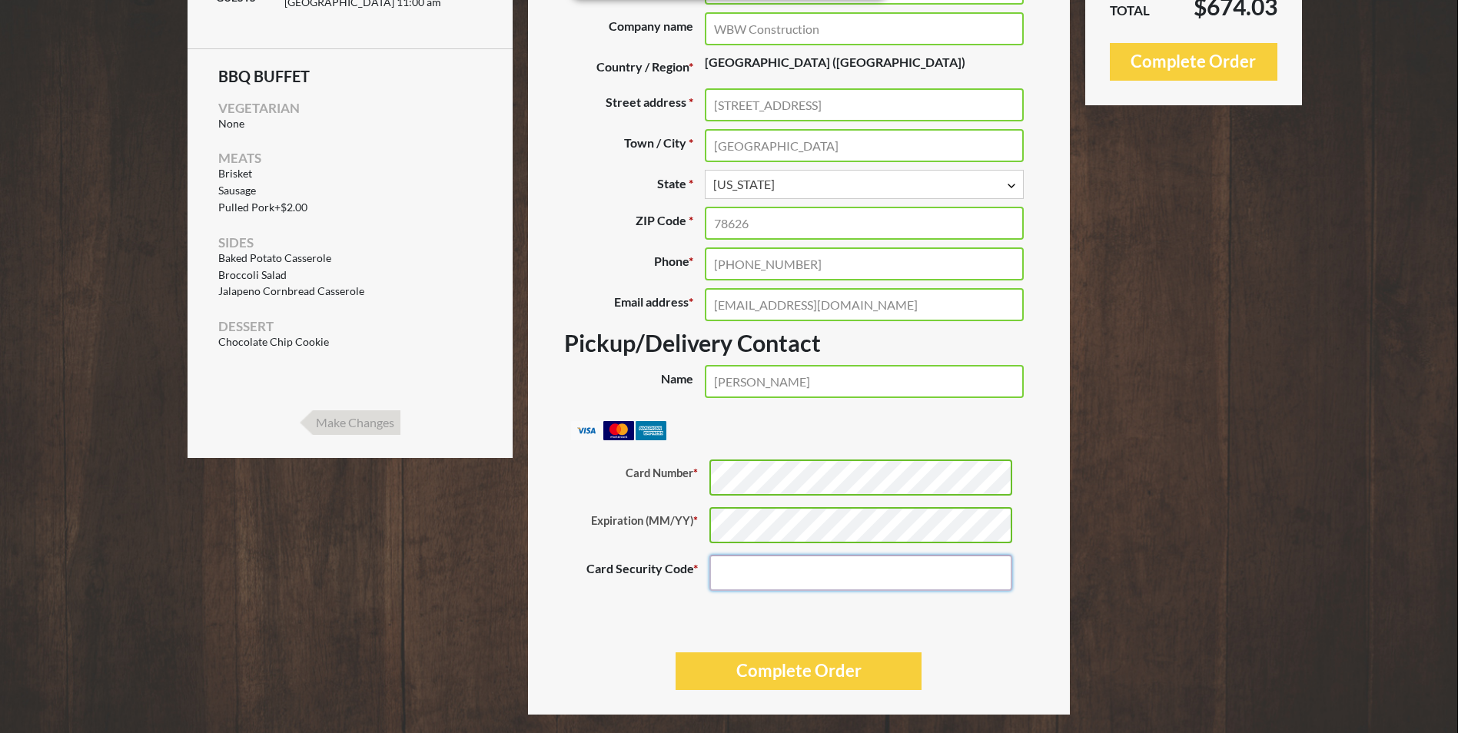
click at [742, 578] on input "Card Security Code *" at bounding box center [860, 573] width 303 height 36
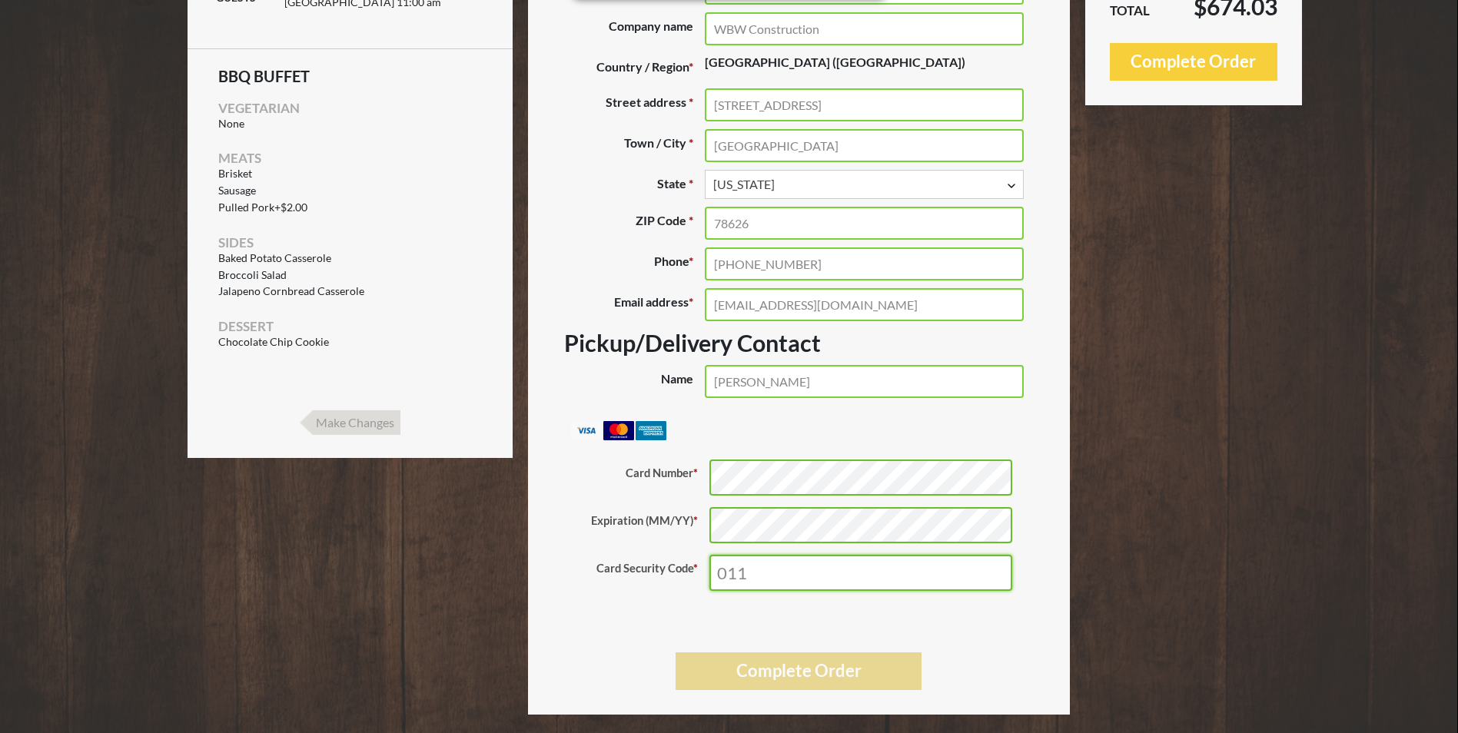
type input "011"
click at [792, 673] on button "Complete Order" at bounding box center [799, 672] width 247 height 38
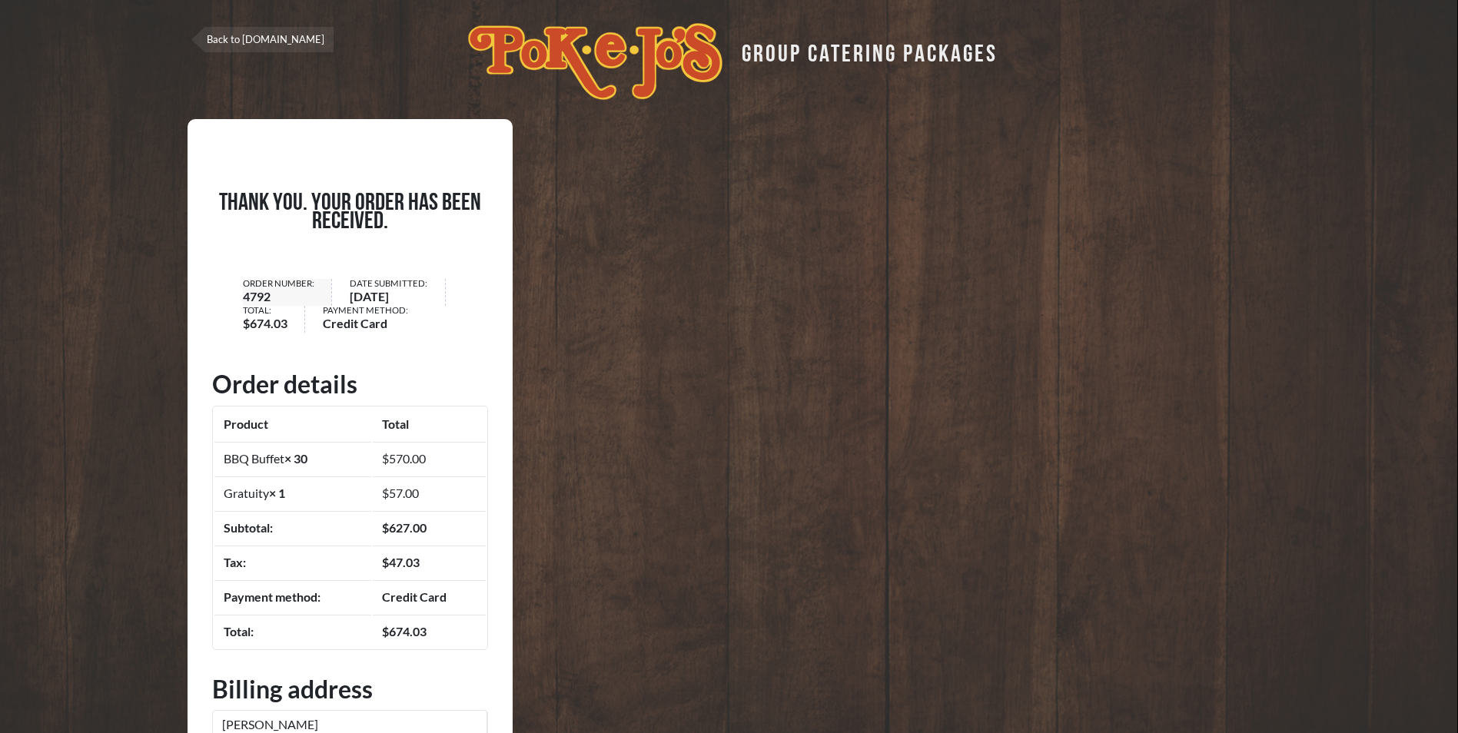
scroll to position [77, 0]
